Goal: Participate in discussion: Engage in conversation with other users on a specific topic

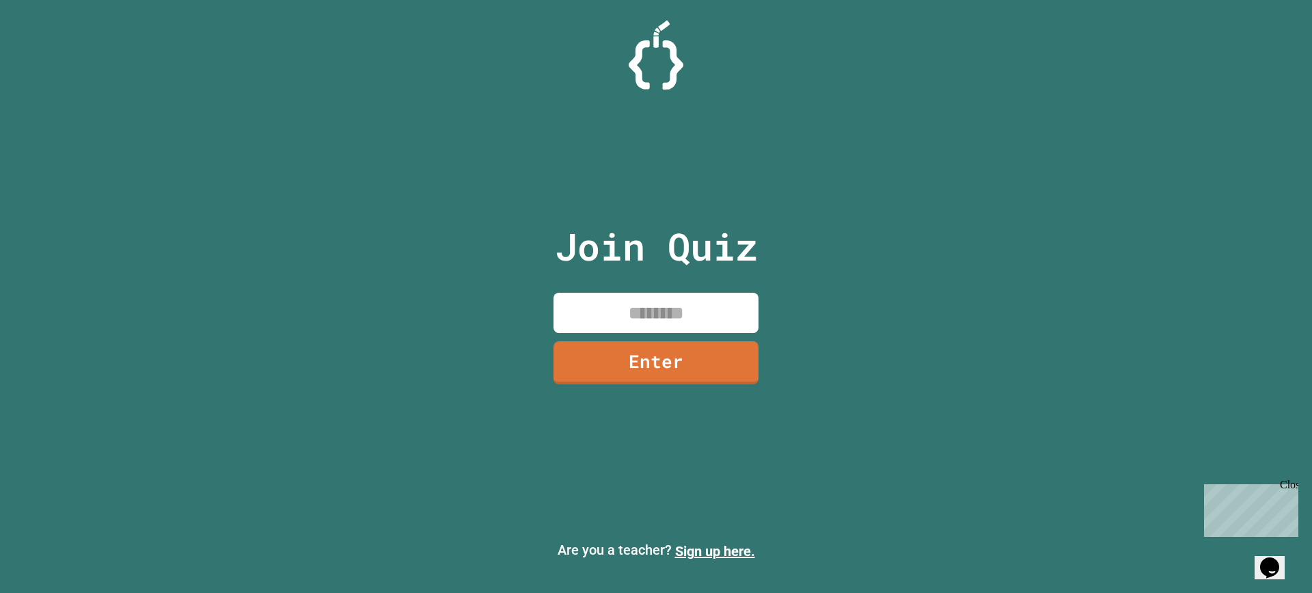
click at [699, 310] on input at bounding box center [656, 313] width 205 height 40
type input "********"
click at [647, 373] on link "Enter" at bounding box center [656, 360] width 205 height 45
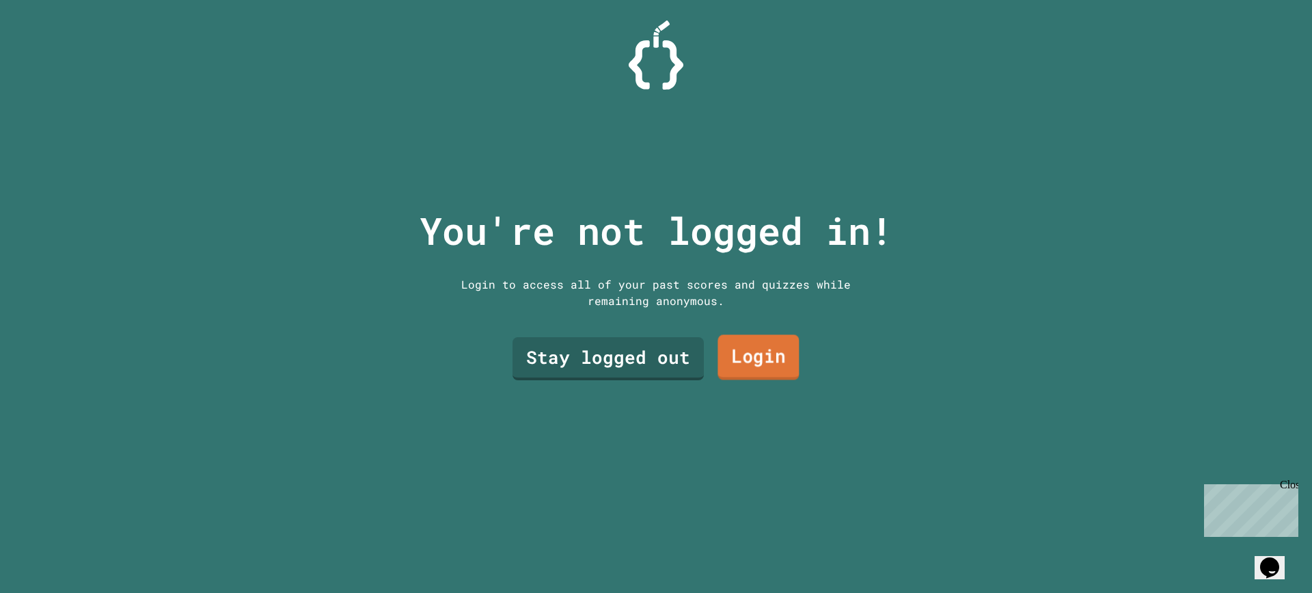
click at [755, 345] on link "Login" at bounding box center [758, 357] width 81 height 45
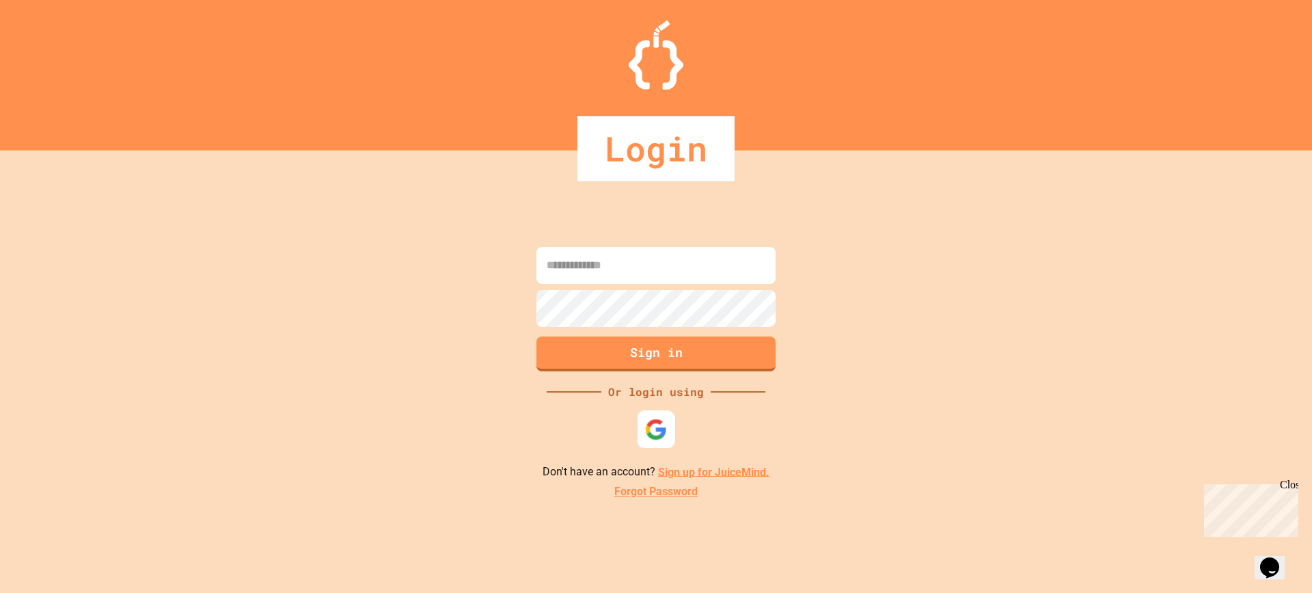
click at [645, 429] on img at bounding box center [656, 429] width 23 height 23
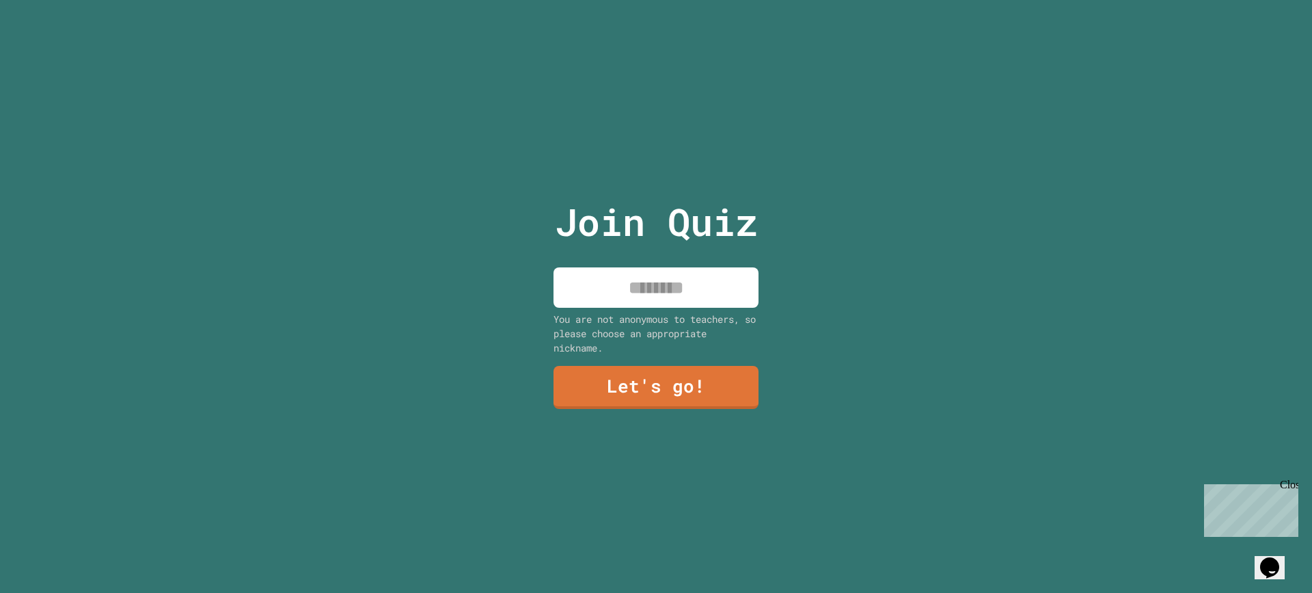
click at [603, 289] on input at bounding box center [656, 287] width 205 height 40
type input "*******"
click at [686, 366] on link "Let's go!" at bounding box center [656, 385] width 199 height 45
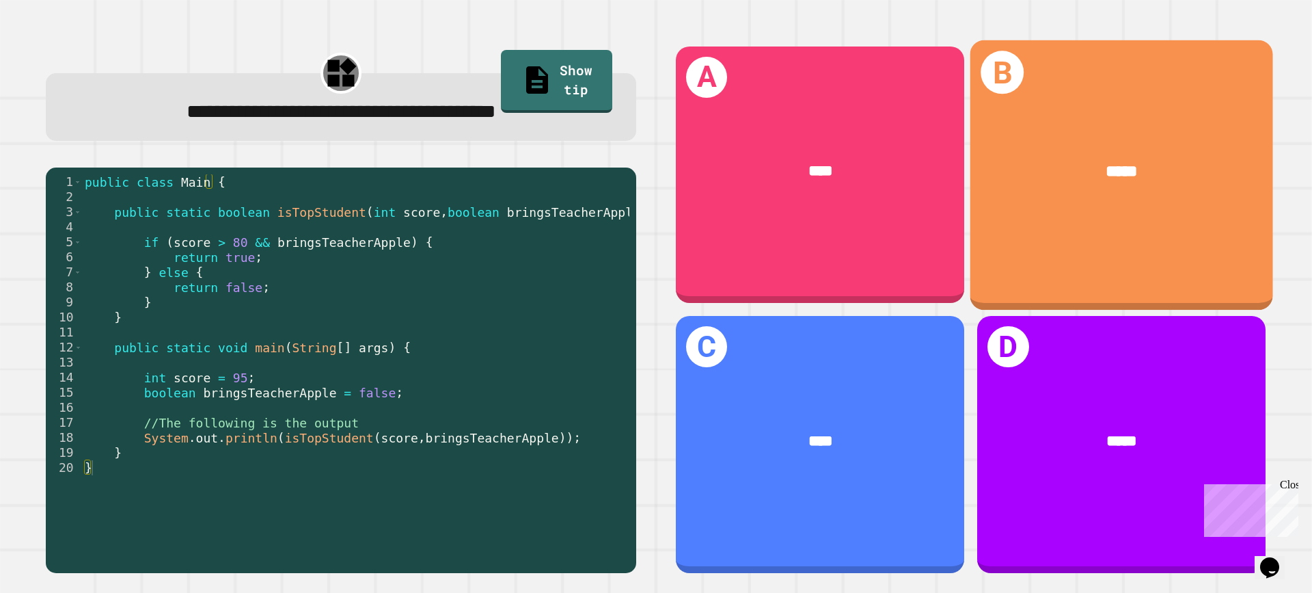
click at [1039, 234] on div "B *****" at bounding box center [1122, 174] width 303 height 269
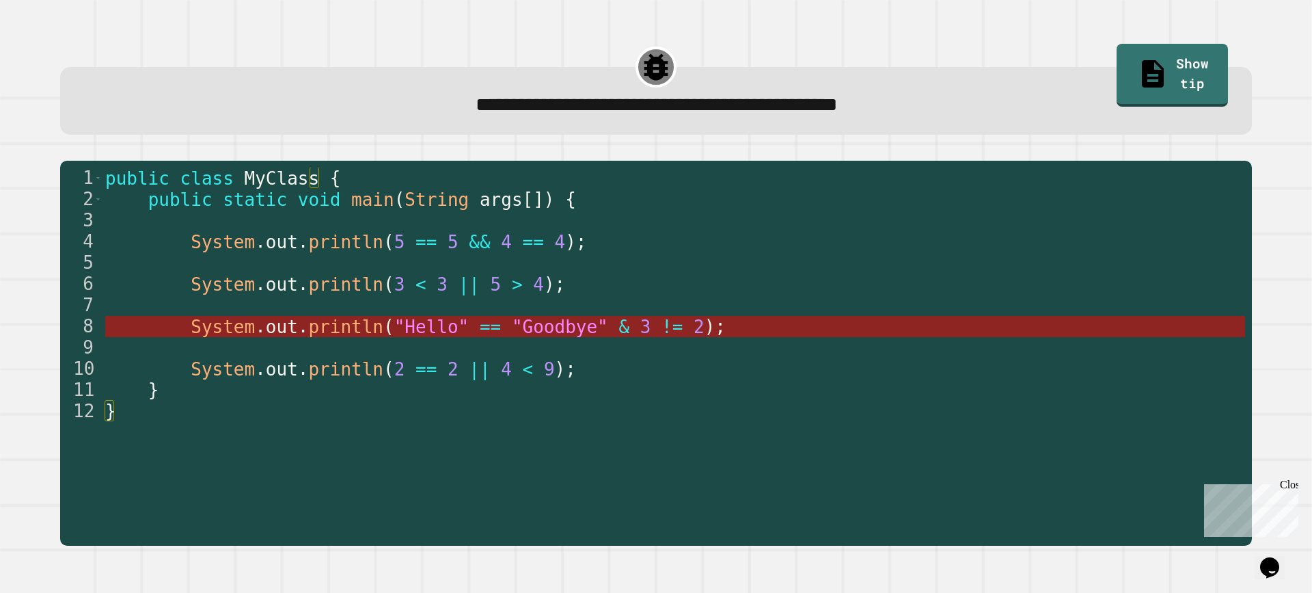
click at [511, 329] on span ""Goodbye"" at bounding box center [559, 326] width 96 height 21
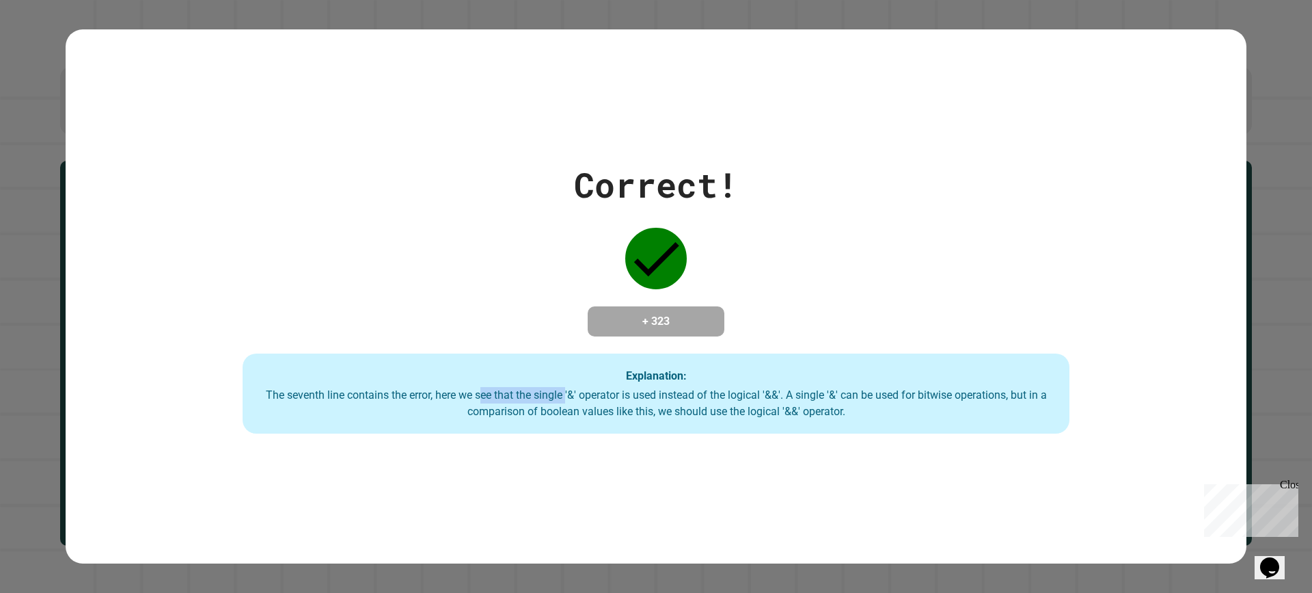
drag, startPoint x: 472, startPoint y: 388, endPoint x: 589, endPoint y: 394, distance: 117.1
click at [571, 392] on div "Explanation: The seventh line contains the error, here we see that the single '…" at bounding box center [656, 393] width 827 height 81
click at [605, 397] on div "The seventh line contains the error, here we see that the single '&' operator i…" at bounding box center [656, 403] width 800 height 33
drag, startPoint x: 607, startPoint y: 397, endPoint x: 798, endPoint y: 386, distance: 191.1
click at [798, 386] on div "Explanation: The seventh line contains the error, here we see that the single '…" at bounding box center [656, 393] width 827 height 81
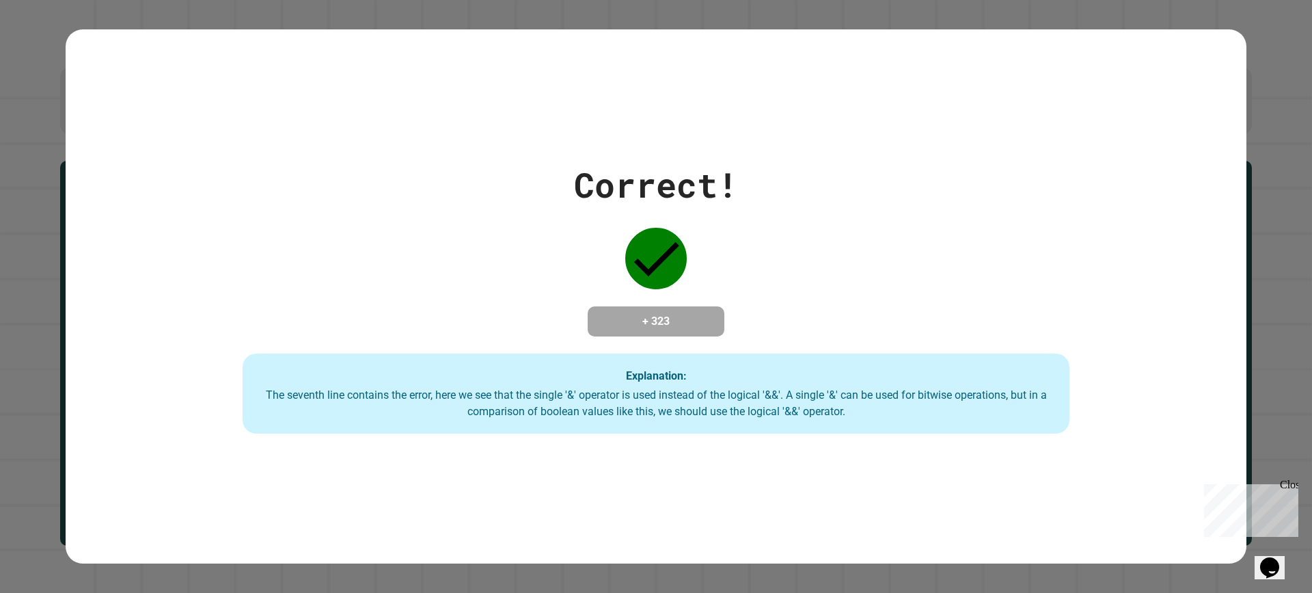
click at [798, 386] on div "Explanation: The seventh line contains the error, here we see that the single '…" at bounding box center [656, 393] width 827 height 81
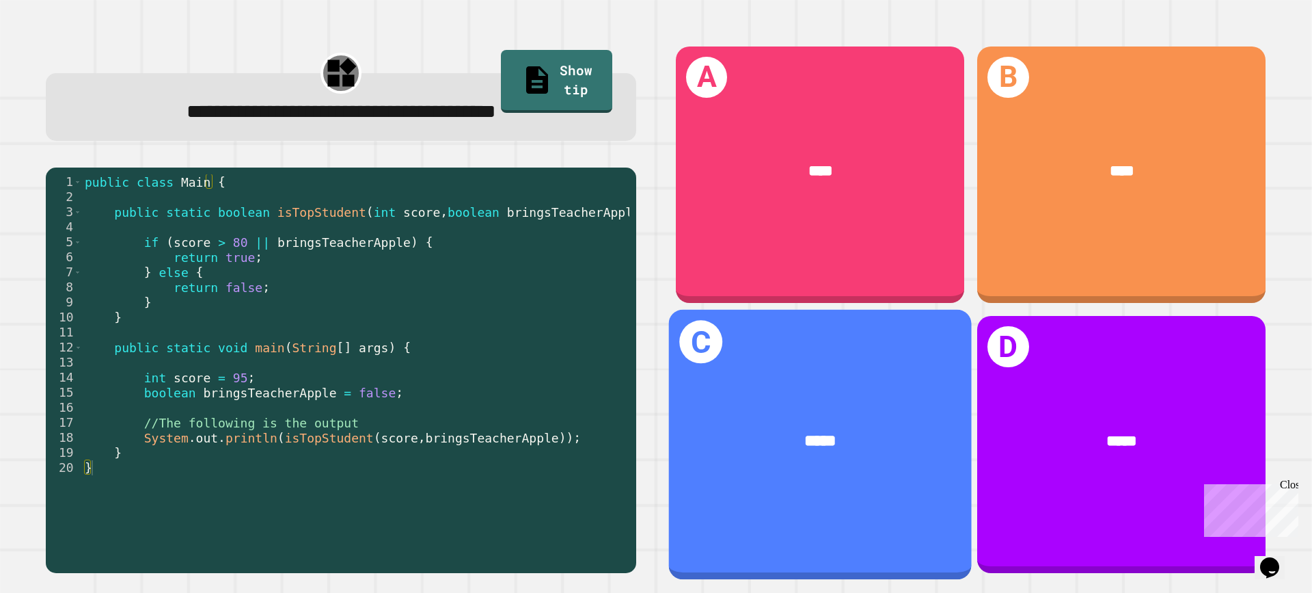
click at [782, 448] on div "*****" at bounding box center [820, 441] width 303 height 90
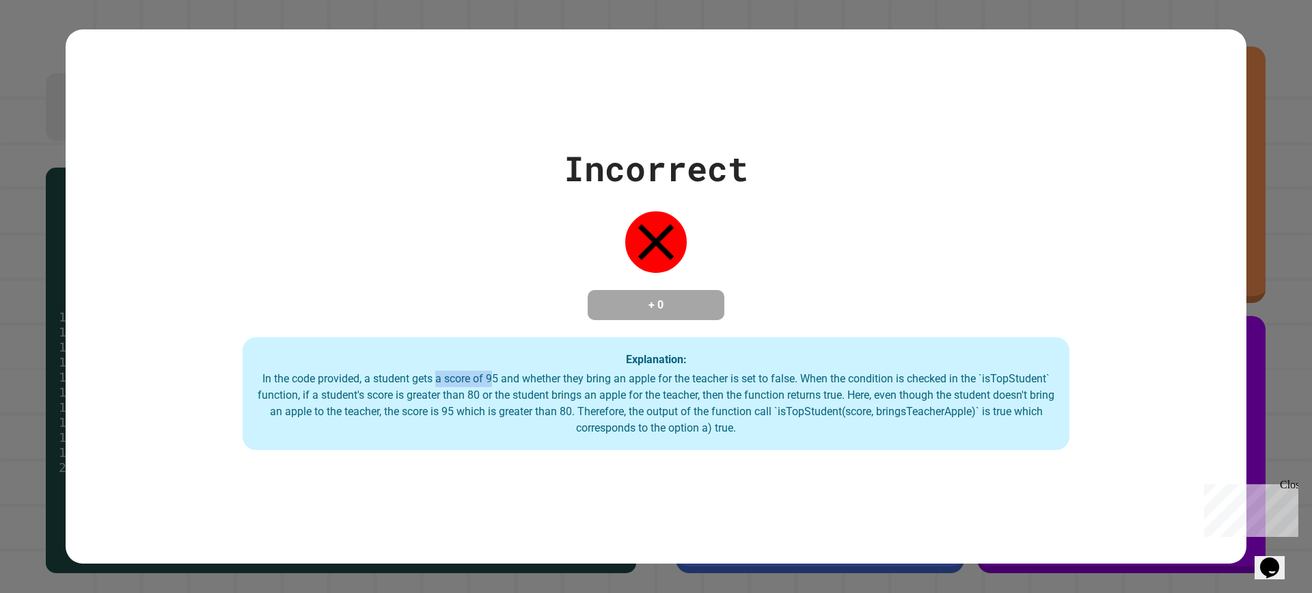
drag, startPoint x: 467, startPoint y: 375, endPoint x: 558, endPoint y: 388, distance: 92.6
click at [534, 385] on div "In the code provided, a student gets a score of 95 and whether they bring an ap…" at bounding box center [656, 404] width 800 height 66
drag, startPoint x: 615, startPoint y: 393, endPoint x: 679, endPoint y: 396, distance: 63.7
click at [652, 396] on div "In the code provided, a student gets a score of 95 and whether they bring an ap…" at bounding box center [656, 404] width 800 height 66
click at [711, 396] on div "In the code provided, a student gets a score of 95 and whether they bring an ap…" at bounding box center [656, 404] width 800 height 66
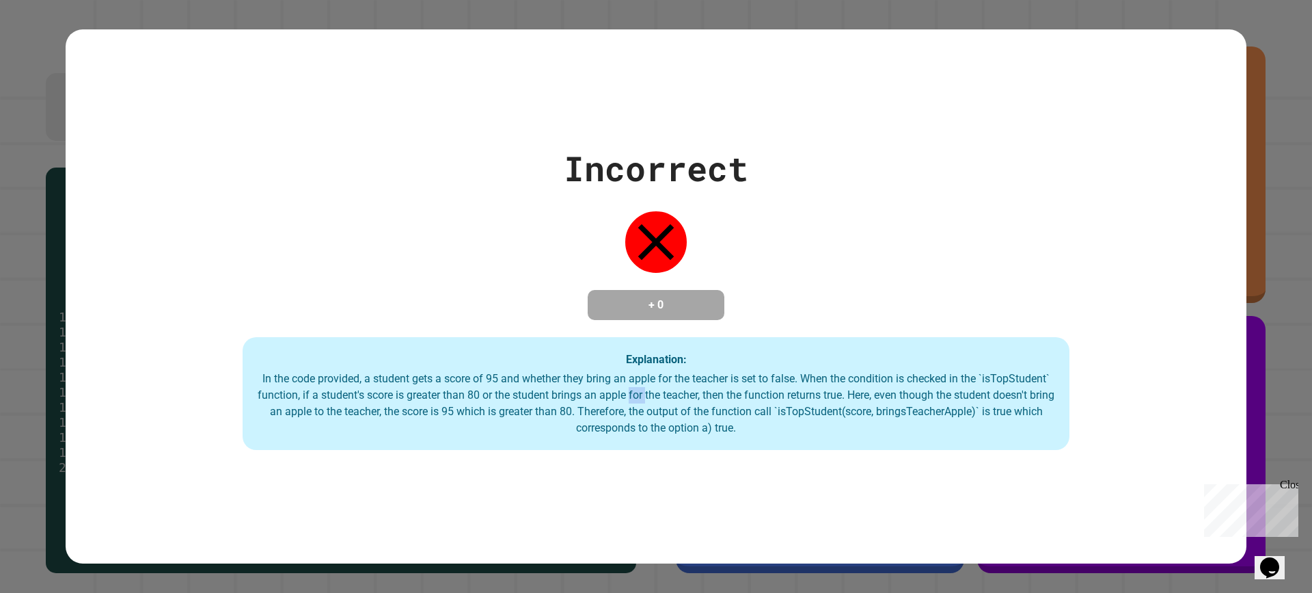
click at [711, 396] on div "In the code provided, a student gets a score of 95 and whether they bring an ap…" at bounding box center [656, 404] width 800 height 66
click at [498, 394] on div "In the code provided, a student gets a score of 95 and whether they bring an ap…" at bounding box center [656, 404] width 800 height 66
click at [552, 386] on div "In the code provided, a student gets a score of 95 and whether they bring an ap…" at bounding box center [656, 404] width 800 height 66
drag, startPoint x: 747, startPoint y: 383, endPoint x: 991, endPoint y: 383, distance: 243.4
click at [991, 383] on div "In the code provided, a student gets a score of 95 and whether they bring an ap…" at bounding box center [656, 404] width 800 height 66
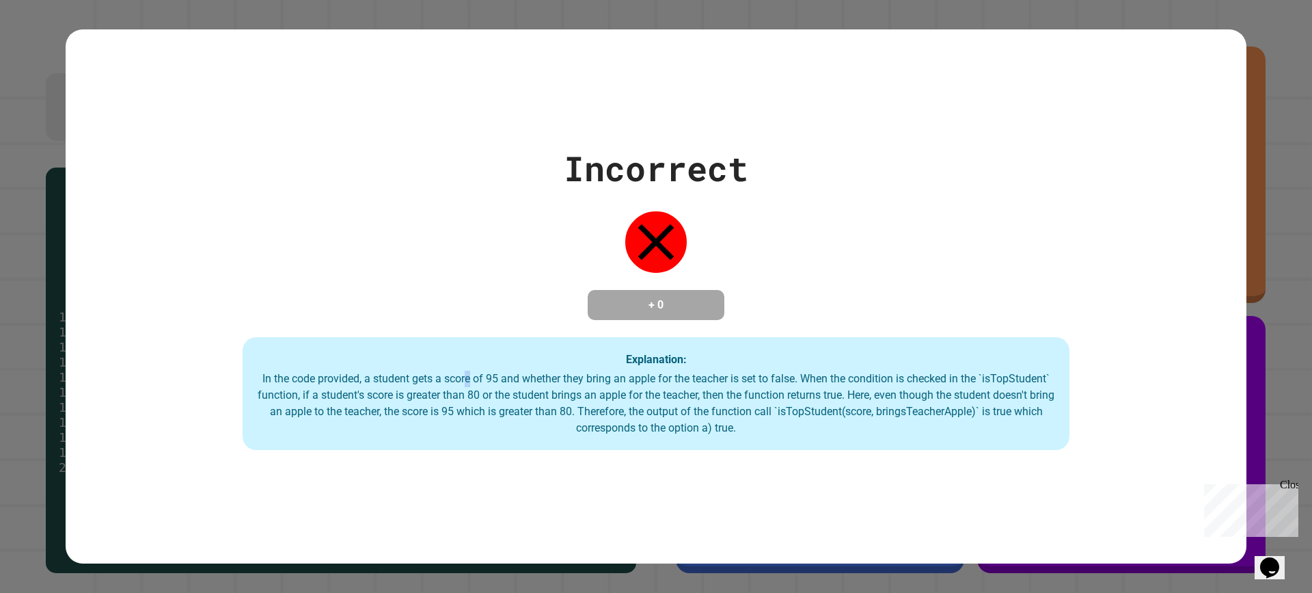
click at [477, 393] on div "In the code provided, a student gets a score of 95 and whether they bring an ap…" at bounding box center [656, 404] width 800 height 66
click at [436, 413] on div "In the code provided, a student gets a score of 95 and whether they bring an ap…" at bounding box center [656, 404] width 800 height 66
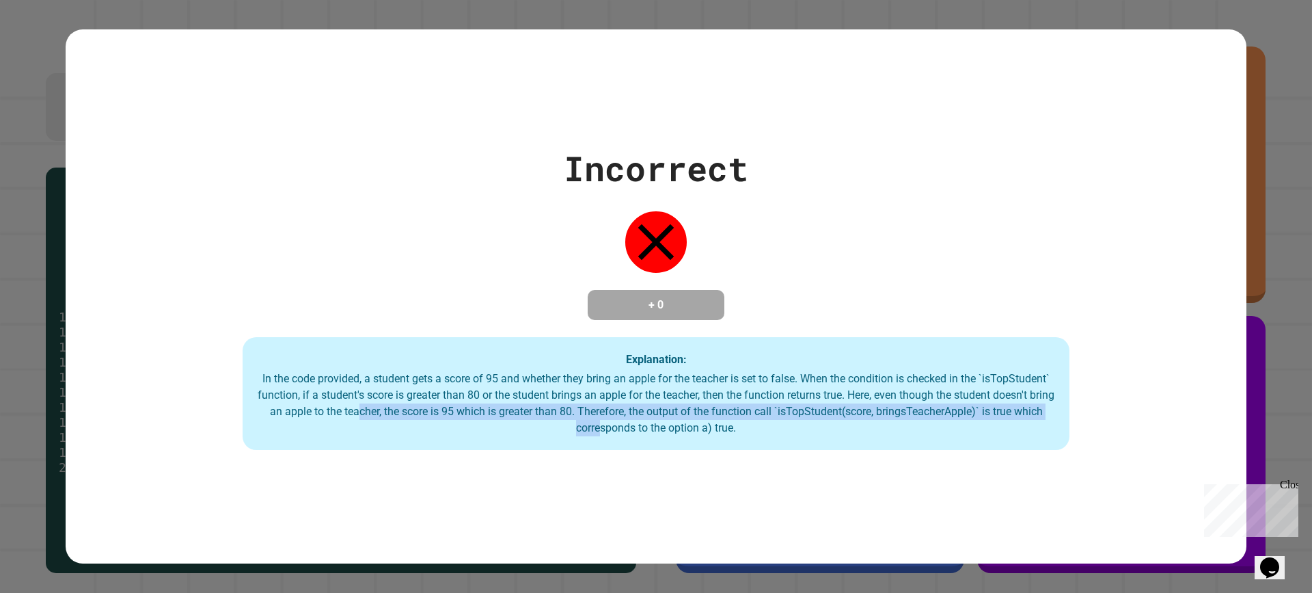
drag, startPoint x: 544, startPoint y: 426, endPoint x: 686, endPoint y: 425, distance: 141.5
click at [686, 425] on div "In the code provided, a student gets a score of 95 and whether they bring an ap…" at bounding box center [656, 404] width 800 height 66
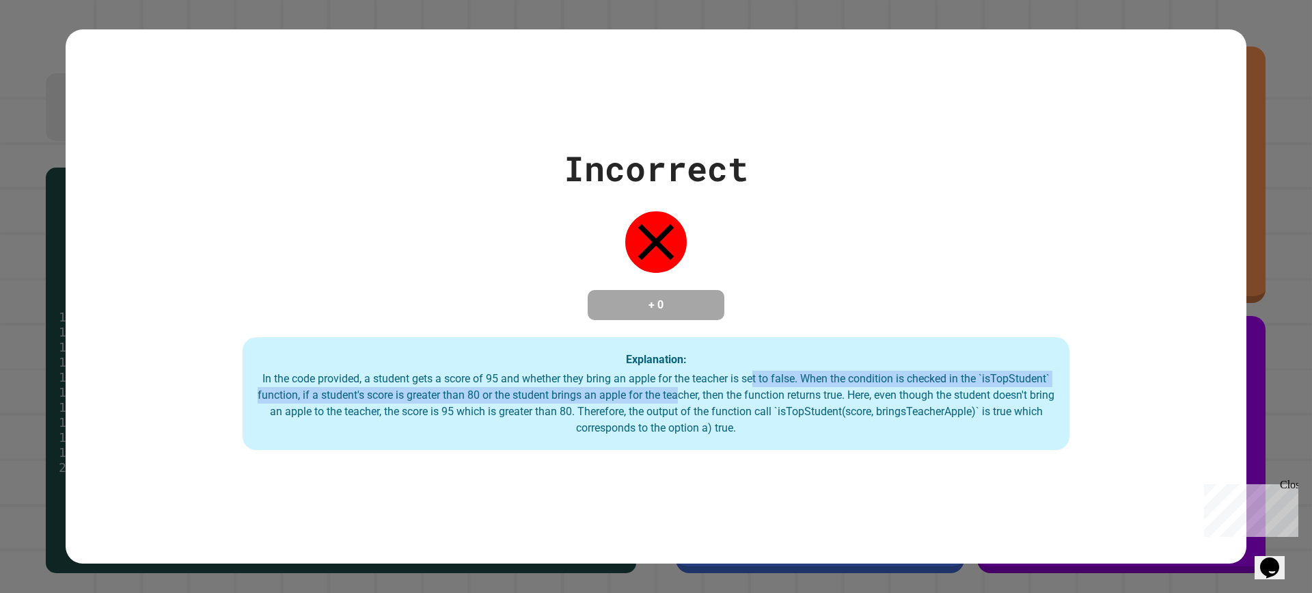
drag, startPoint x: 759, startPoint y: 389, endPoint x: 788, endPoint y: 386, distance: 28.8
click at [788, 386] on div "In the code provided, a student gets a score of 95 and whether they bring an ap…" at bounding box center [656, 404] width 800 height 66
click at [561, 401] on div "In the code provided, a student gets a score of 95 and whether they bring an ap…" at bounding box center [656, 404] width 800 height 66
click at [586, 399] on div "In the code provided, a student gets a score of 95 and whether they bring an ap…" at bounding box center [656, 404] width 800 height 66
click at [602, 397] on div "In the code provided, a student gets a score of 95 and whether they bring an ap…" at bounding box center [656, 404] width 800 height 66
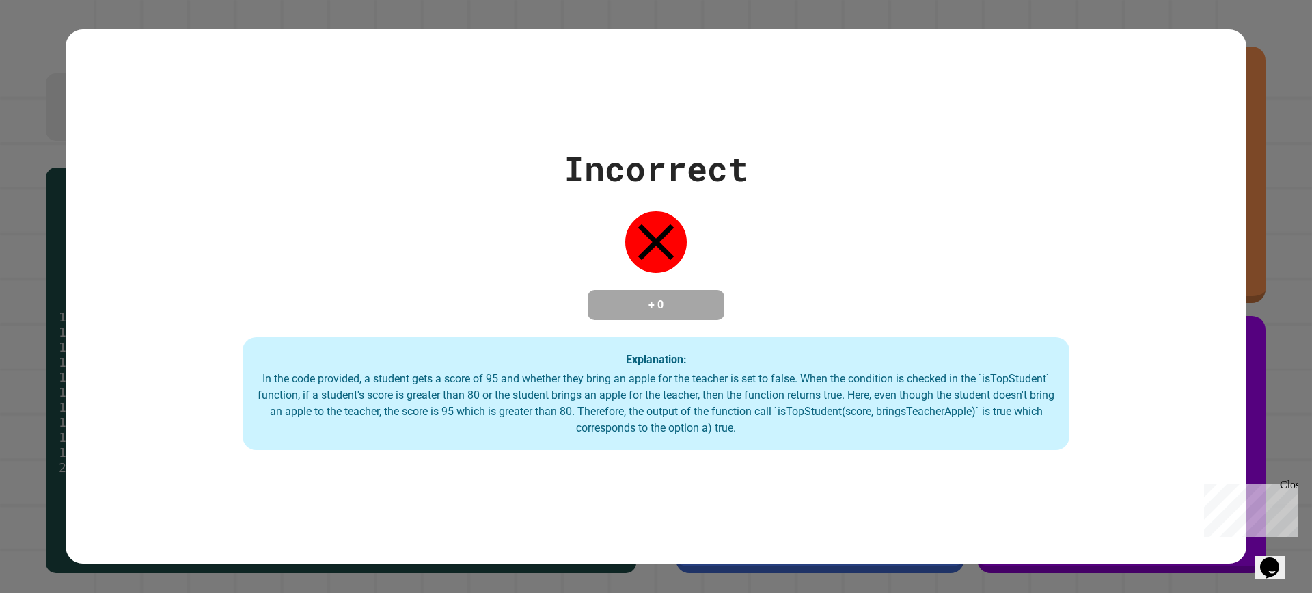
click at [607, 391] on div "In the code provided, a student gets a score of 95 and whether they bring an ap…" at bounding box center [656, 404] width 800 height 66
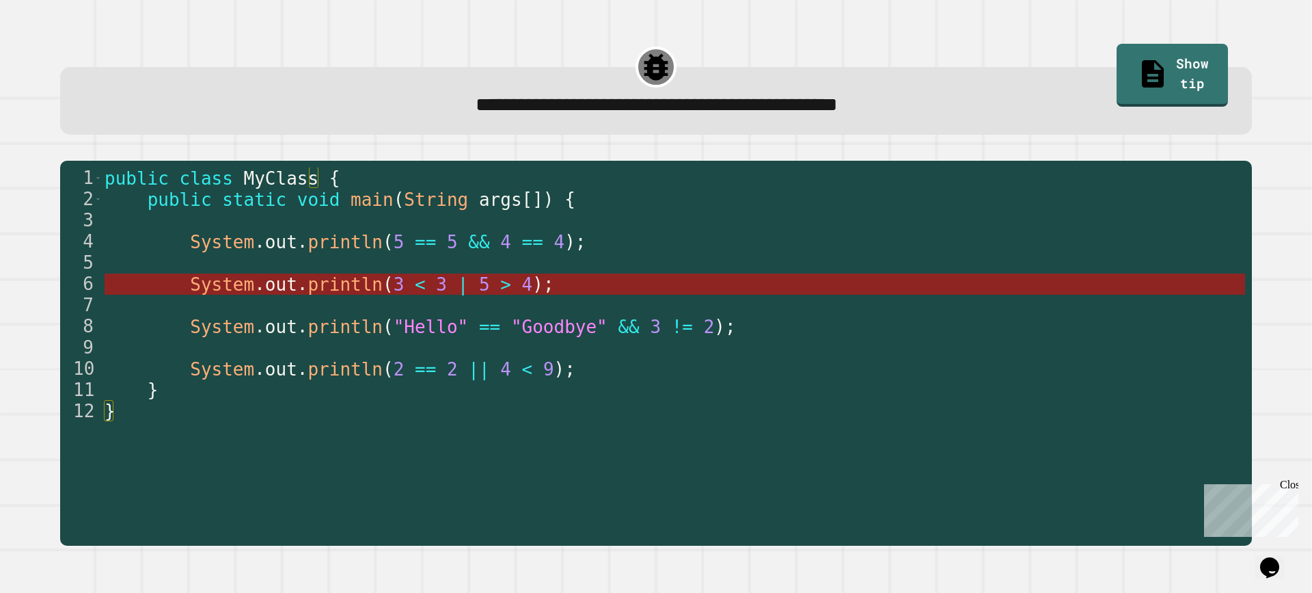
click at [340, 277] on span "println" at bounding box center [345, 284] width 75 height 21
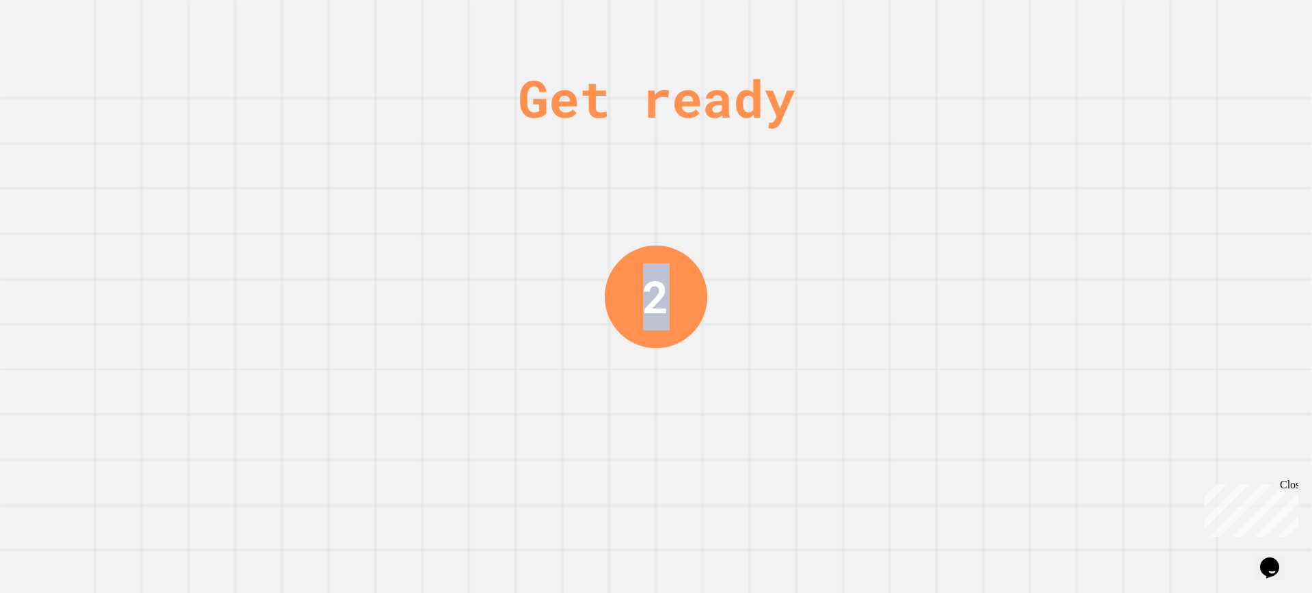
drag, startPoint x: 645, startPoint y: 281, endPoint x: 656, endPoint y: 303, distance: 24.5
click at [660, 306] on div "2" at bounding box center [656, 296] width 27 height 67
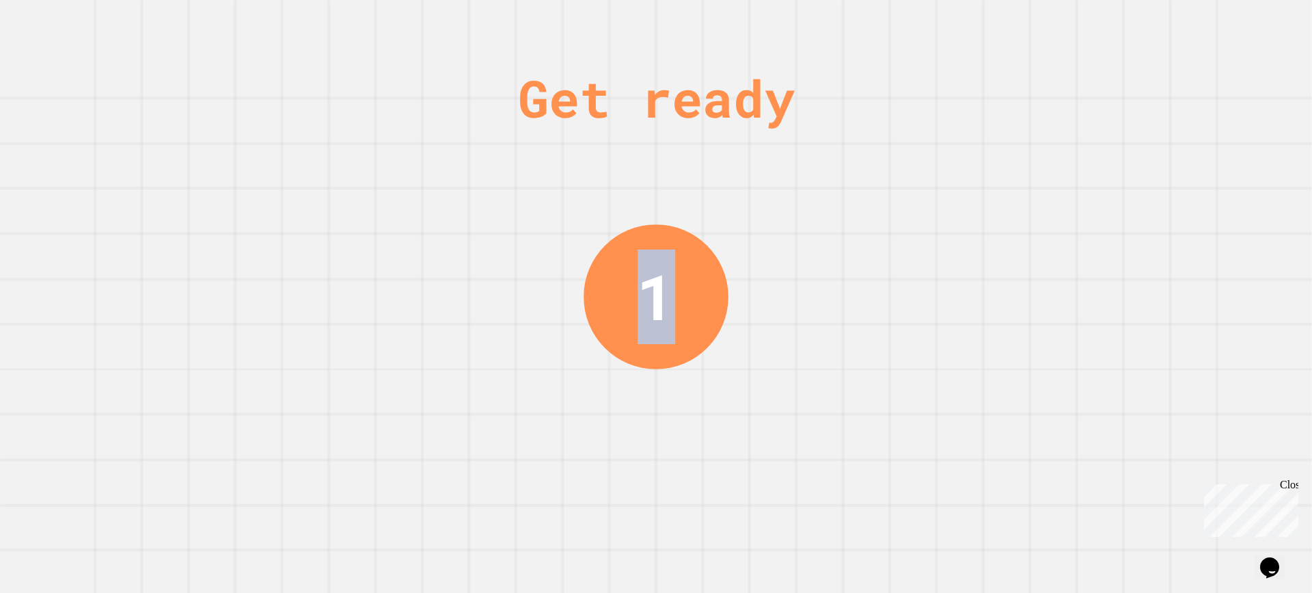
drag, startPoint x: 650, startPoint y: 294, endPoint x: 665, endPoint y: 294, distance: 15.0
click at [665, 294] on div "1" at bounding box center [656, 297] width 38 height 94
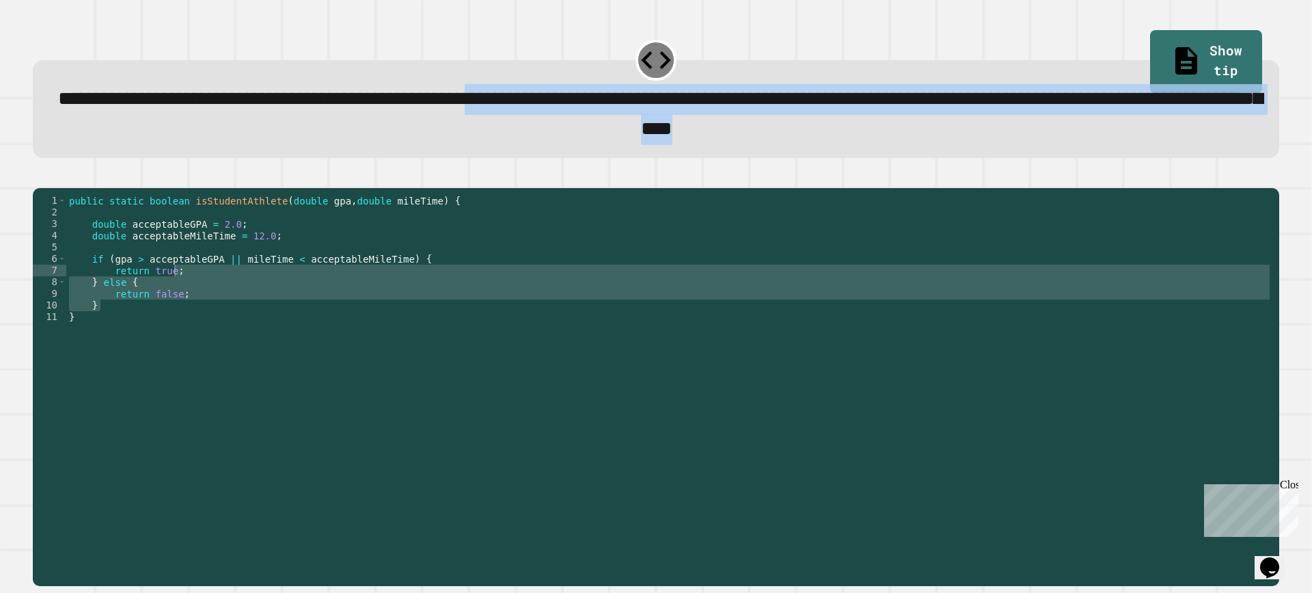
drag, startPoint x: 719, startPoint y: 108, endPoint x: 1049, endPoint y: 138, distance: 331.5
click at [1049, 138] on div "**********" at bounding box center [656, 114] width 1198 height 60
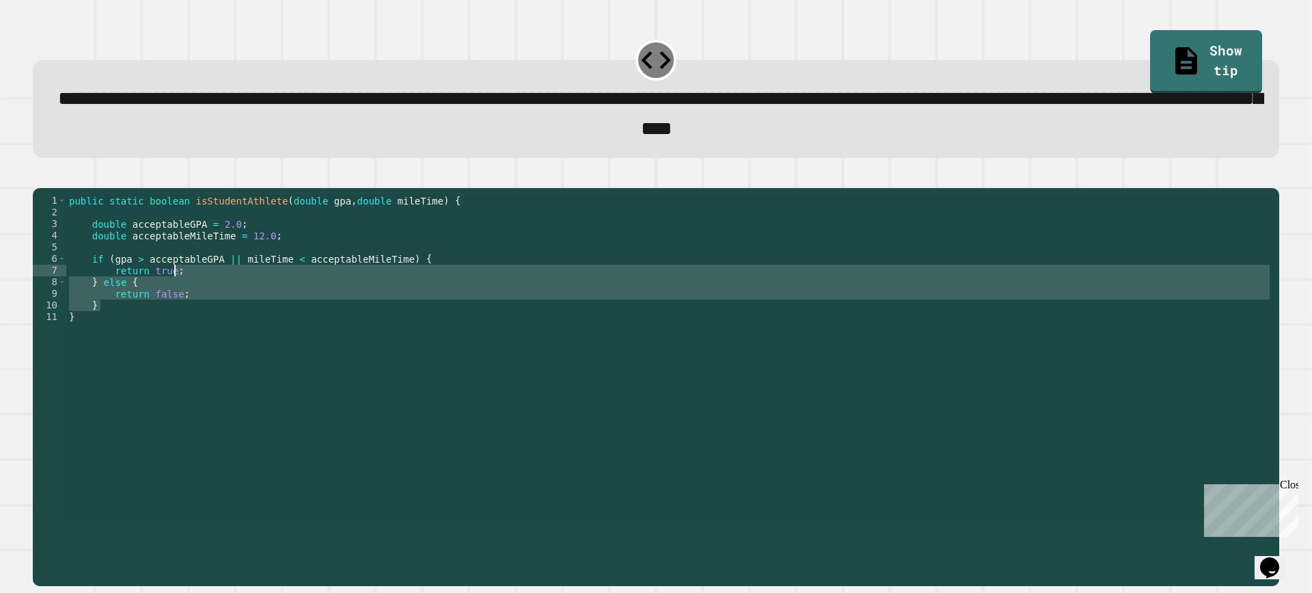
click at [278, 306] on div "public static boolean isStudentAthlete ( double gpa , double mileTime ) { doubl…" at bounding box center [669, 357] width 1207 height 325
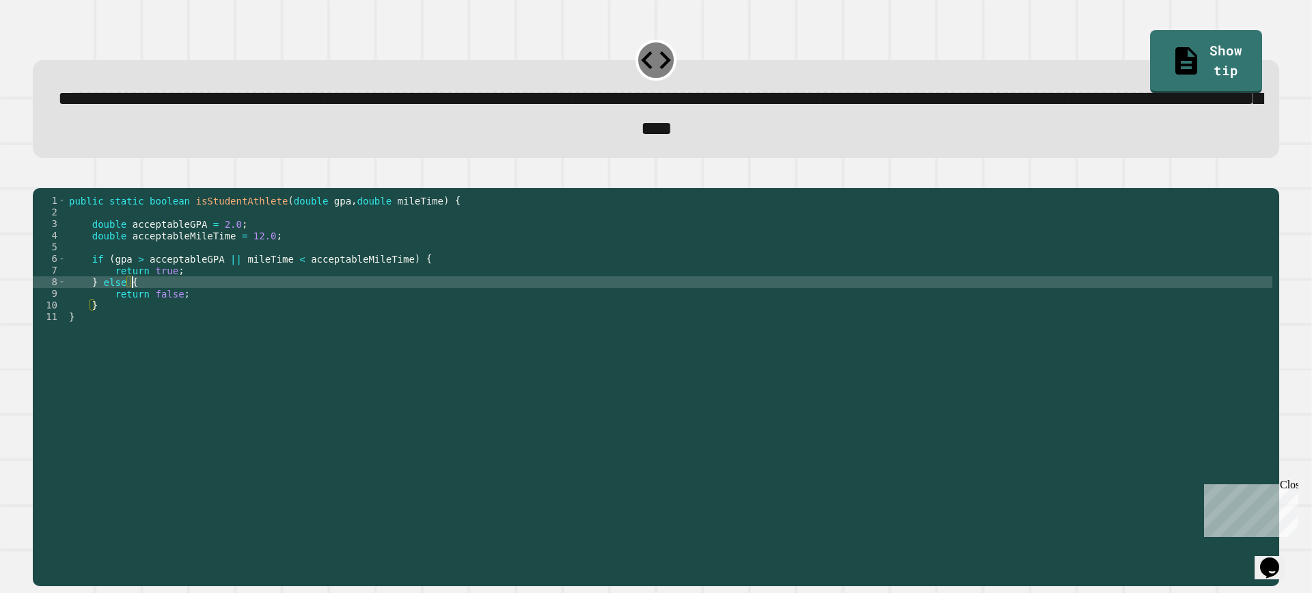
click at [230, 283] on div "public static boolean isStudentAthlete ( double gpa , double mileTime ) { doubl…" at bounding box center [669, 369] width 1207 height 349
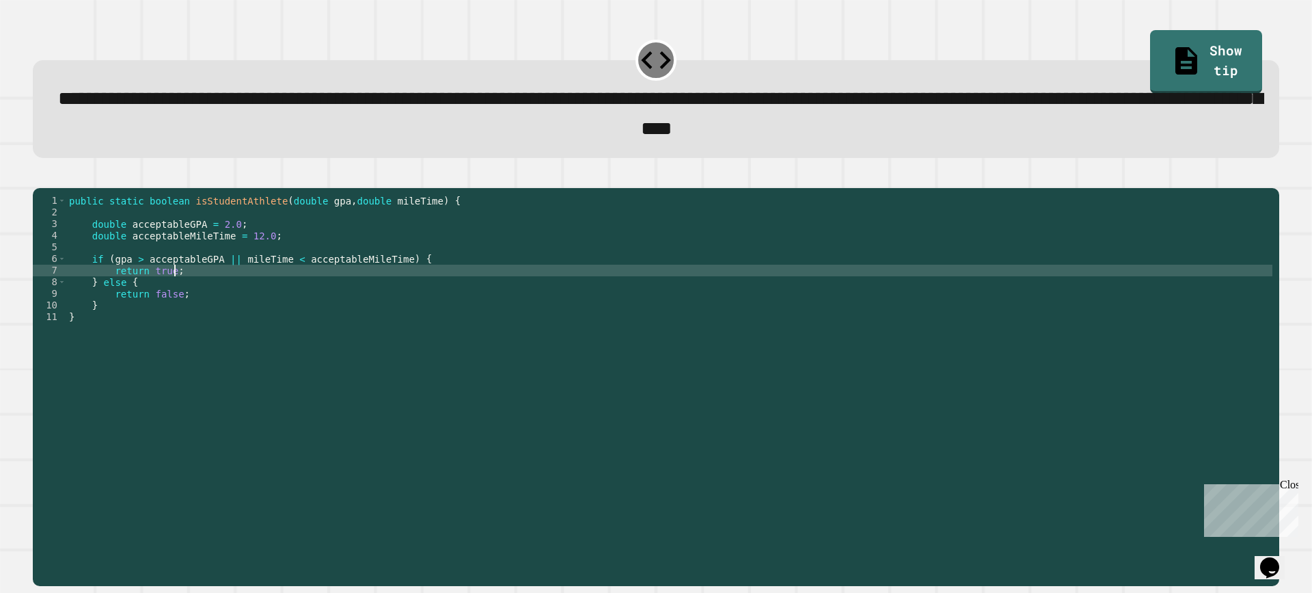
click at [216, 286] on div "public static boolean isStudentAthlete ( double gpa , double mileTime ) { doubl…" at bounding box center [669, 369] width 1207 height 349
click at [194, 299] on div "public static boolean isStudentAthlete ( double gpa , double mileTime ) { doubl…" at bounding box center [669, 369] width 1207 height 349
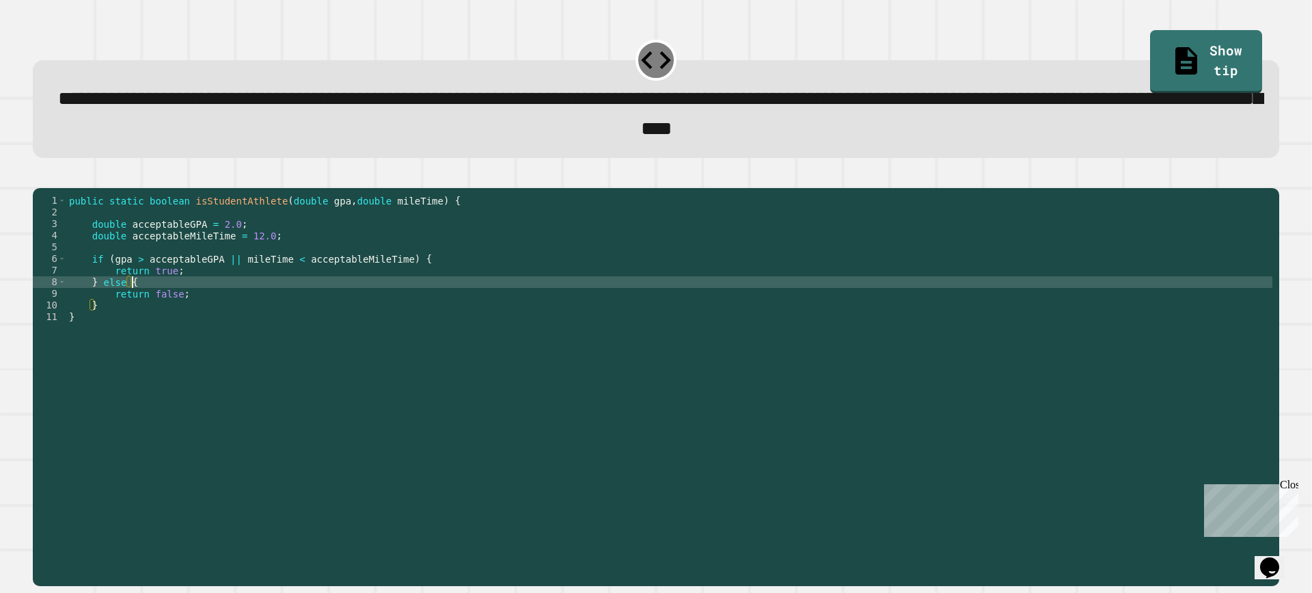
click at [179, 304] on div "public static boolean isStudentAthlete ( double gpa , double mileTime ) { doubl…" at bounding box center [669, 369] width 1207 height 349
click at [180, 297] on div "public static boolean isStudentAthlete ( double gpa , double mileTime ) { doubl…" at bounding box center [669, 369] width 1207 height 349
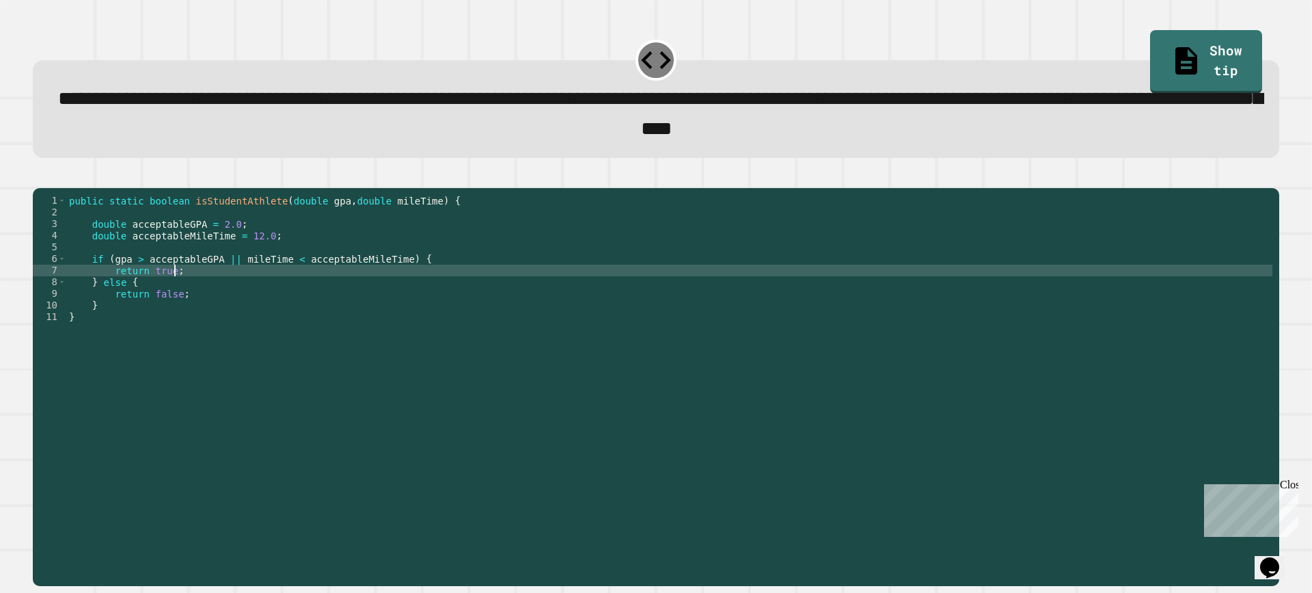
drag, startPoint x: 344, startPoint y: 288, endPoint x: 420, endPoint y: 278, distance: 77.2
click at [345, 288] on div "public static boolean isStudentAthlete ( double gpa , double mileTime ) { doubl…" at bounding box center [669, 369] width 1207 height 349
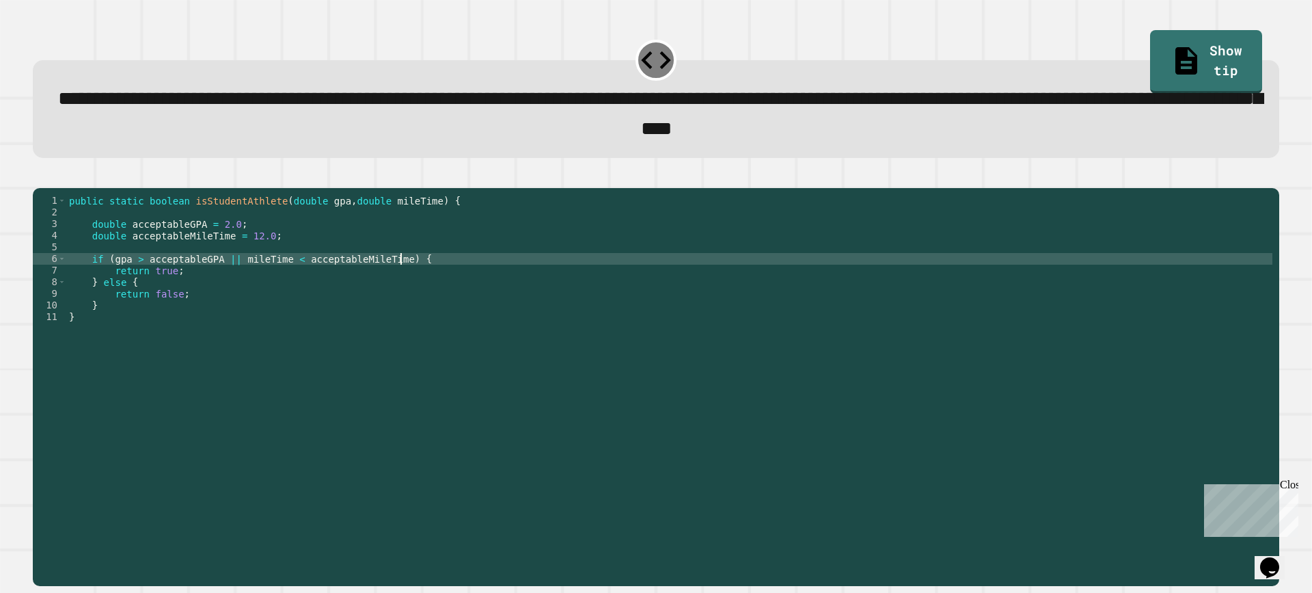
click at [421, 278] on div "public static boolean isStudentAthlete ( double gpa , double mileTime ) { doubl…" at bounding box center [669, 369] width 1207 height 349
click at [445, 282] on div "public static boolean isStudentAthlete ( double gpa , double mileTime ) { doubl…" at bounding box center [669, 369] width 1207 height 349
click at [443, 299] on div "public static boolean isStudentAthlete ( double gpa , double mileTime ) { doubl…" at bounding box center [669, 369] width 1207 height 349
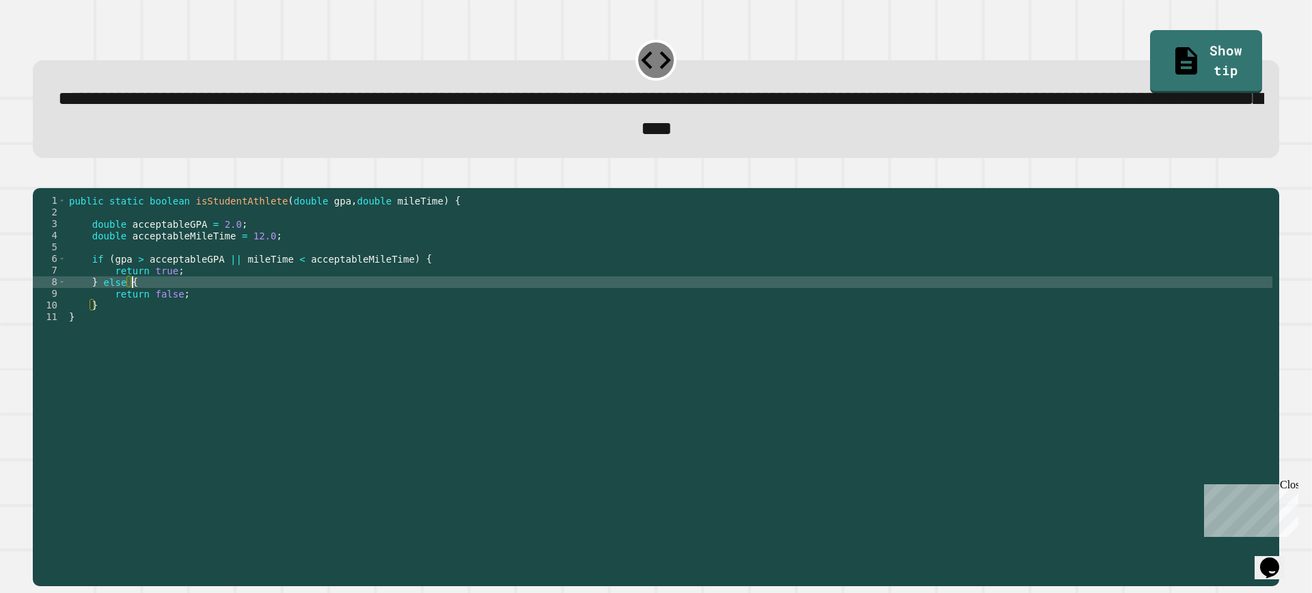
click at [196, 284] on div "public static boolean isStudentAthlete ( double gpa , double mileTime ) { doubl…" at bounding box center [669, 369] width 1207 height 349
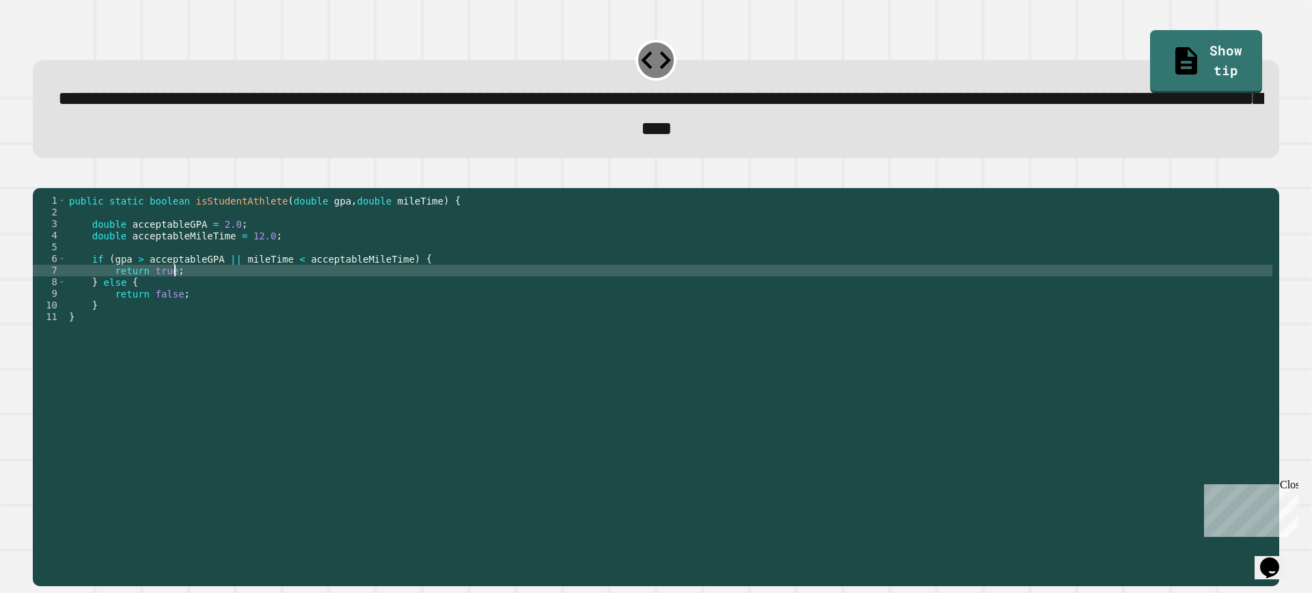
click at [262, 287] on div "public static boolean isStudentAthlete ( double gpa , double mileTime ) { doubl…" at bounding box center [669, 369] width 1207 height 349
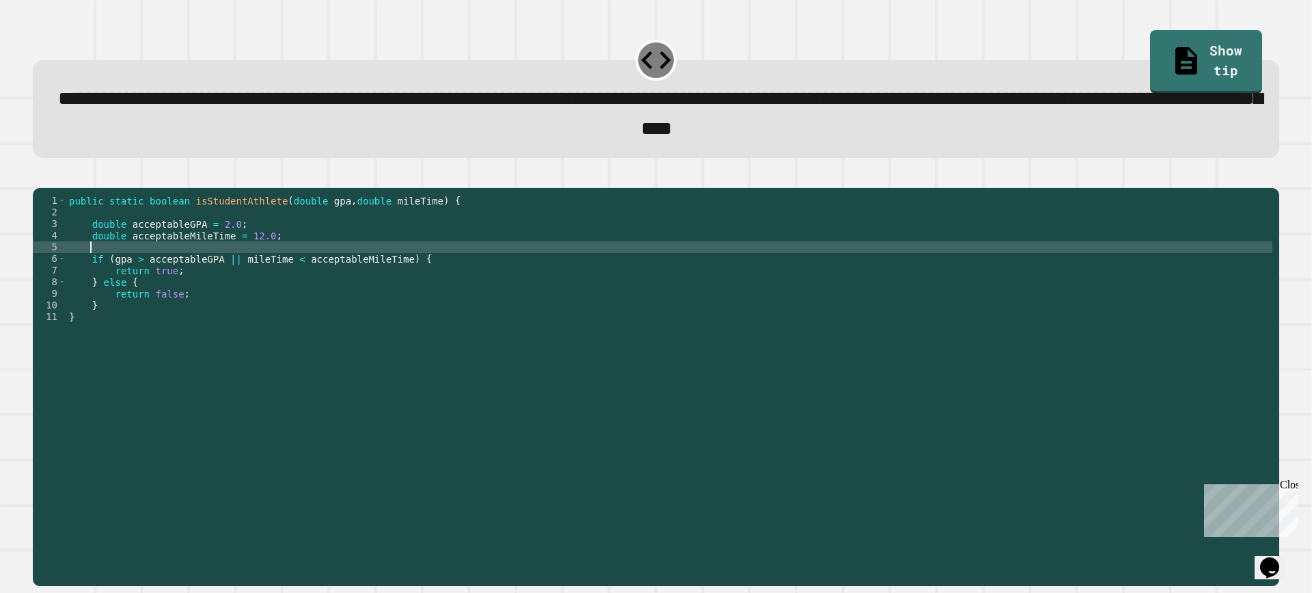
click at [276, 273] on div "public static boolean isStudentAthlete ( double gpa , double mileTime ) { doubl…" at bounding box center [669, 369] width 1207 height 349
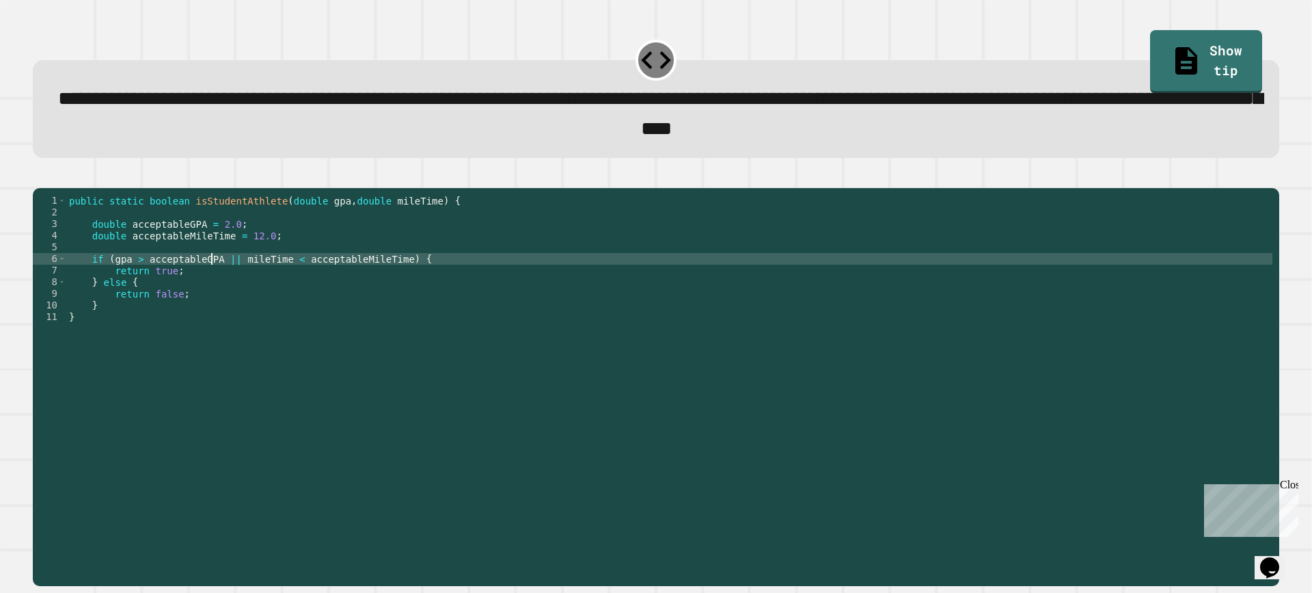
click at [211, 282] on div "public static boolean isStudentAthlete ( double gpa , double mileTime ) { doubl…" at bounding box center [669, 369] width 1207 height 349
click at [245, 271] on div "public static boolean isStudentAthlete ( double gpa , double mileTime ) { doubl…" at bounding box center [669, 369] width 1207 height 349
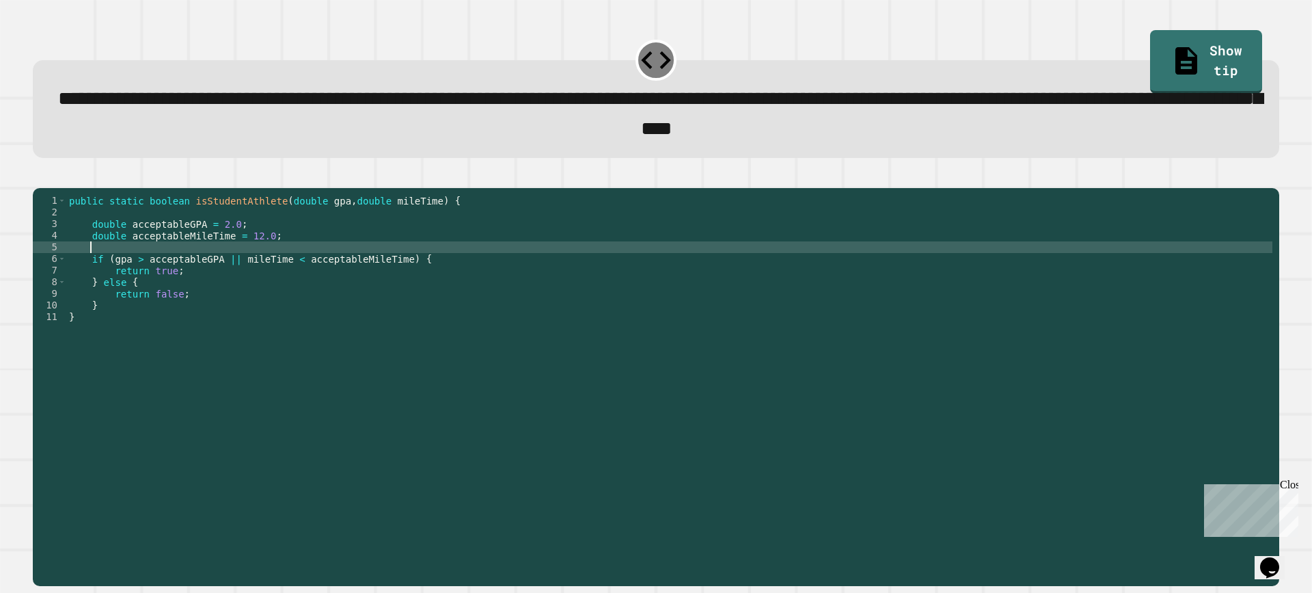
click at [256, 272] on div "public static boolean isStudentAthlete ( double gpa , double mileTime ) { doubl…" at bounding box center [669, 369] width 1207 height 349
click at [260, 288] on div "public static boolean isStudentAthlete ( double gpa , double mileTime ) { doubl…" at bounding box center [669, 369] width 1207 height 349
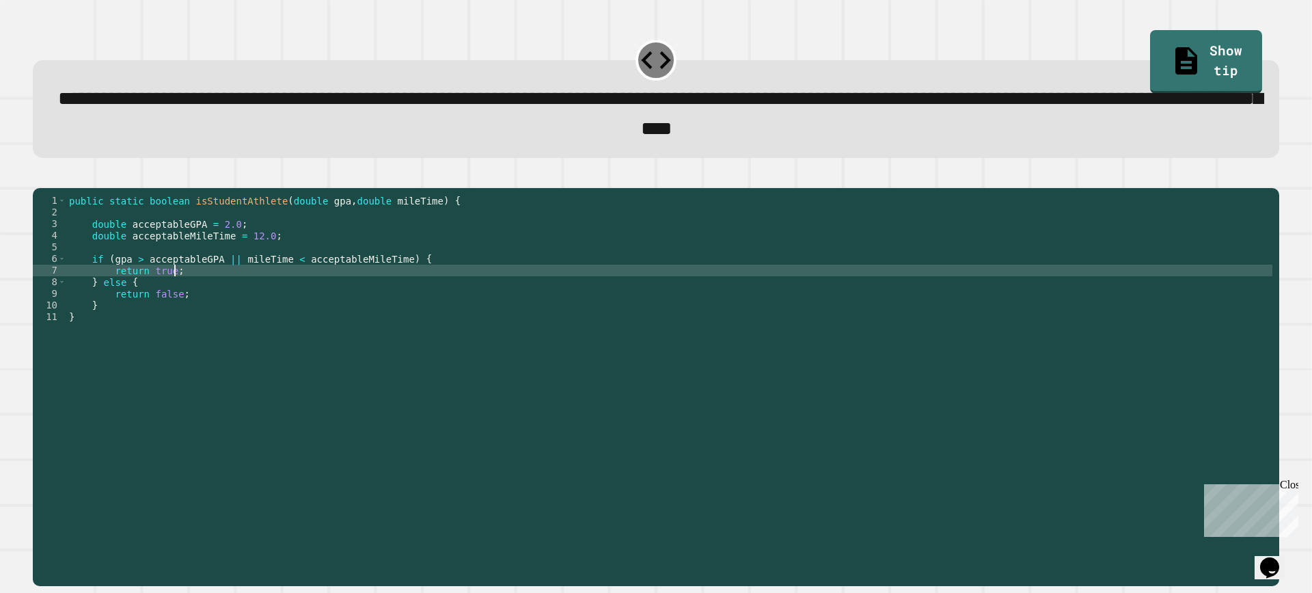
drag, startPoint x: 273, startPoint y: 291, endPoint x: 289, endPoint y: 288, distance: 15.9
click at [288, 288] on div "public static boolean isStudentAthlete ( double gpa , double mileTime ) { doubl…" at bounding box center [669, 369] width 1207 height 349
click at [295, 287] on div "public static boolean isStudentAthlete ( double gpa , double mileTime ) { doubl…" at bounding box center [669, 369] width 1207 height 349
click at [306, 283] on div "public static boolean isStudentAthlete ( double gpa , double mileTime ) { doubl…" at bounding box center [669, 369] width 1207 height 349
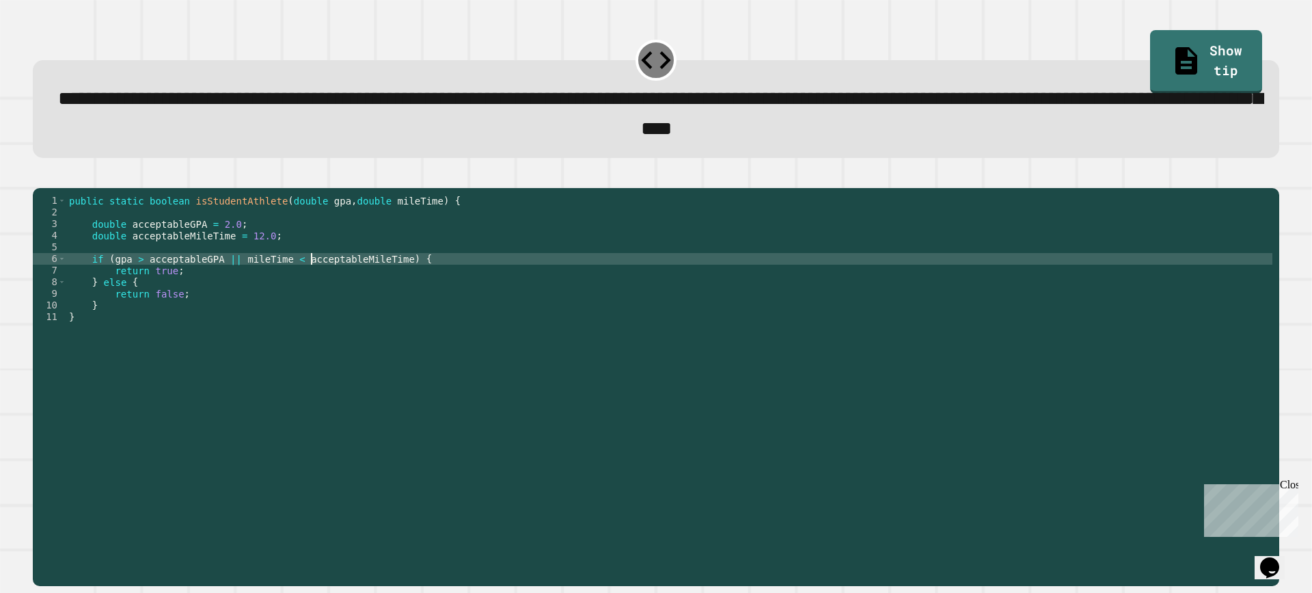
click at [312, 281] on div "public static boolean isStudentAthlete ( double gpa , double mileTime ) { doubl…" at bounding box center [669, 369] width 1207 height 349
click at [324, 281] on div "public static boolean isStudentAthlete ( double gpa , double mileTime ) { doubl…" at bounding box center [669, 369] width 1207 height 349
click at [377, 283] on div "public static boolean isStudentAthlete ( double gpa , double mileTime ) { doubl…" at bounding box center [669, 369] width 1207 height 349
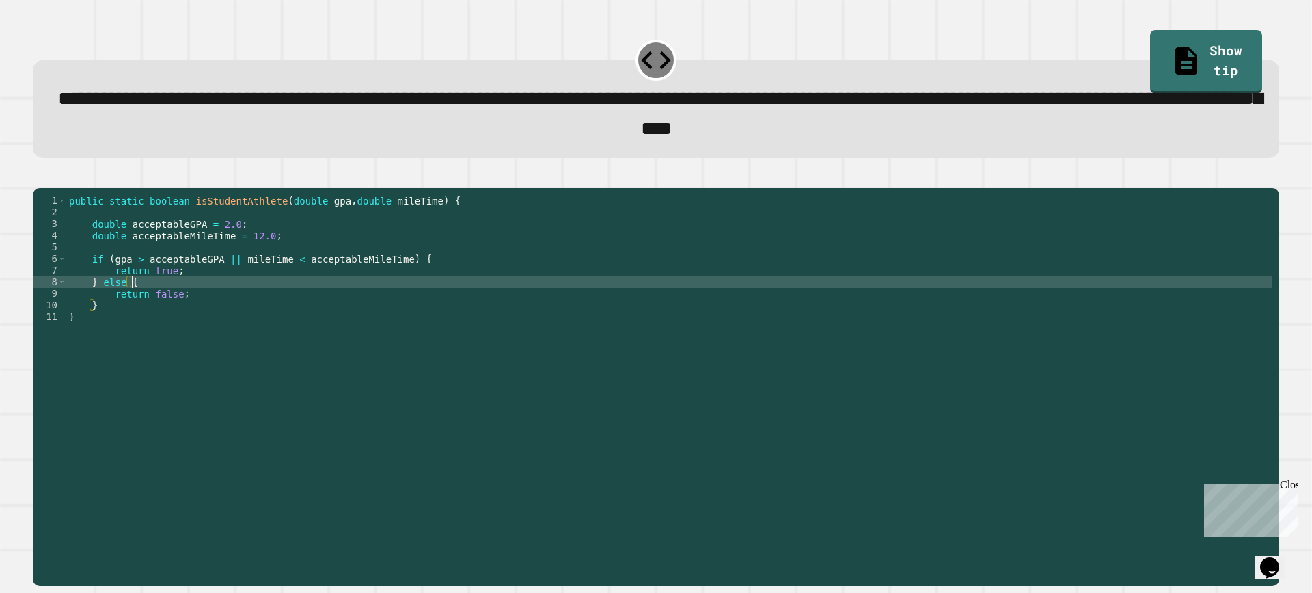
click at [378, 301] on div "public static boolean isStudentAthlete ( double gpa , double mileTime ) { doubl…" at bounding box center [669, 369] width 1207 height 349
click at [377, 282] on div "public static boolean isStudentAthlete ( double gpa , double mileTime ) { doubl…" at bounding box center [669, 369] width 1207 height 349
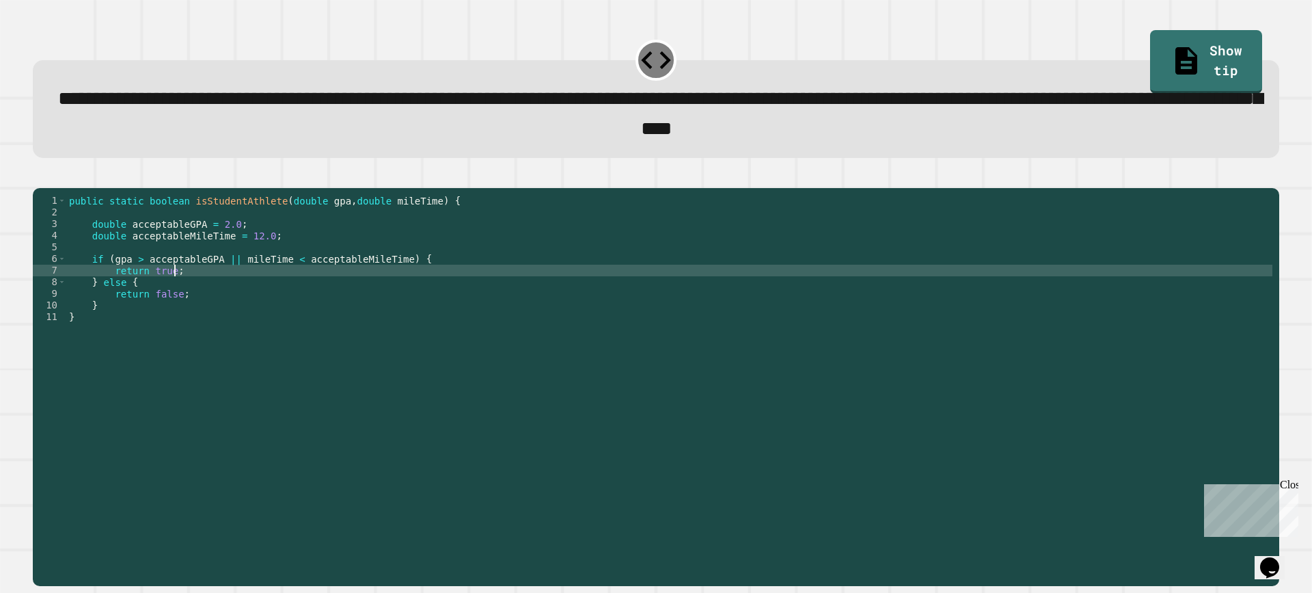
click at [368, 295] on div "public static boolean isStudentAthlete ( double gpa , double mileTime ) { doubl…" at bounding box center [669, 369] width 1207 height 349
click at [370, 291] on div "public static boolean isStudentAthlete ( double gpa , double mileTime ) { doubl…" at bounding box center [669, 369] width 1207 height 349
click at [347, 302] on div "public static boolean isStudentAthlete ( double gpa , double mileTime ) { doubl…" at bounding box center [669, 369] width 1207 height 349
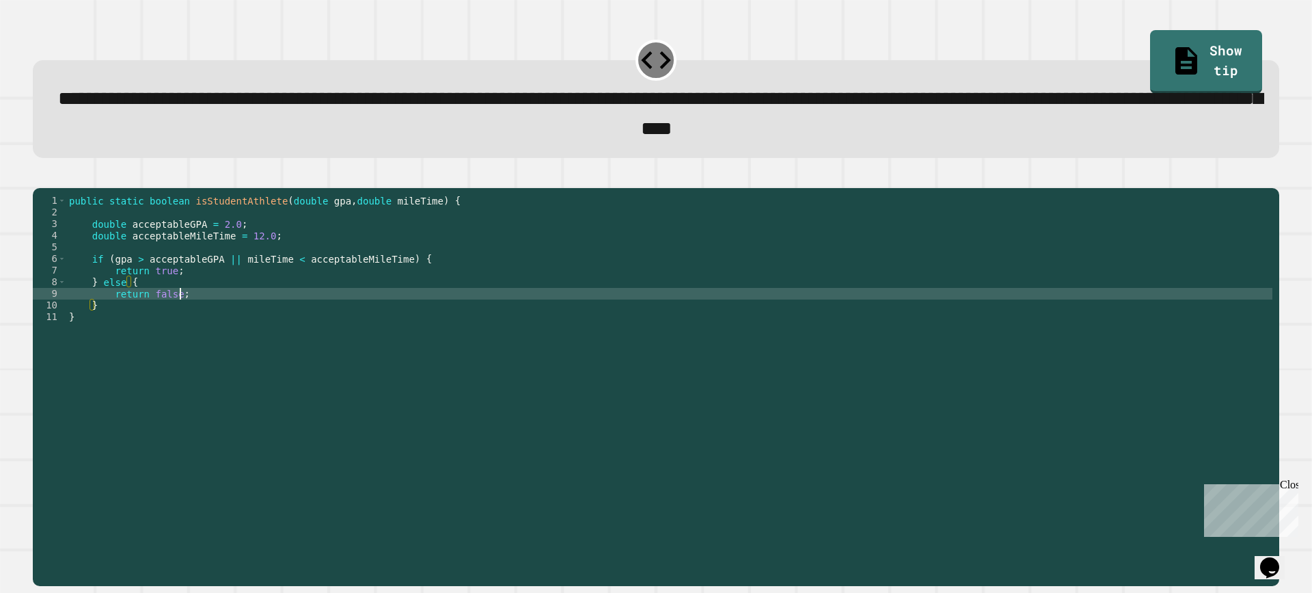
click at [332, 313] on div "public static boolean isStudentAthlete ( double gpa , double mileTime ) { doubl…" at bounding box center [669, 369] width 1207 height 349
click at [230, 284] on div "public static boolean isStudentAthlete ( double gpa , double mileTime ) { doubl…" at bounding box center [669, 369] width 1207 height 349
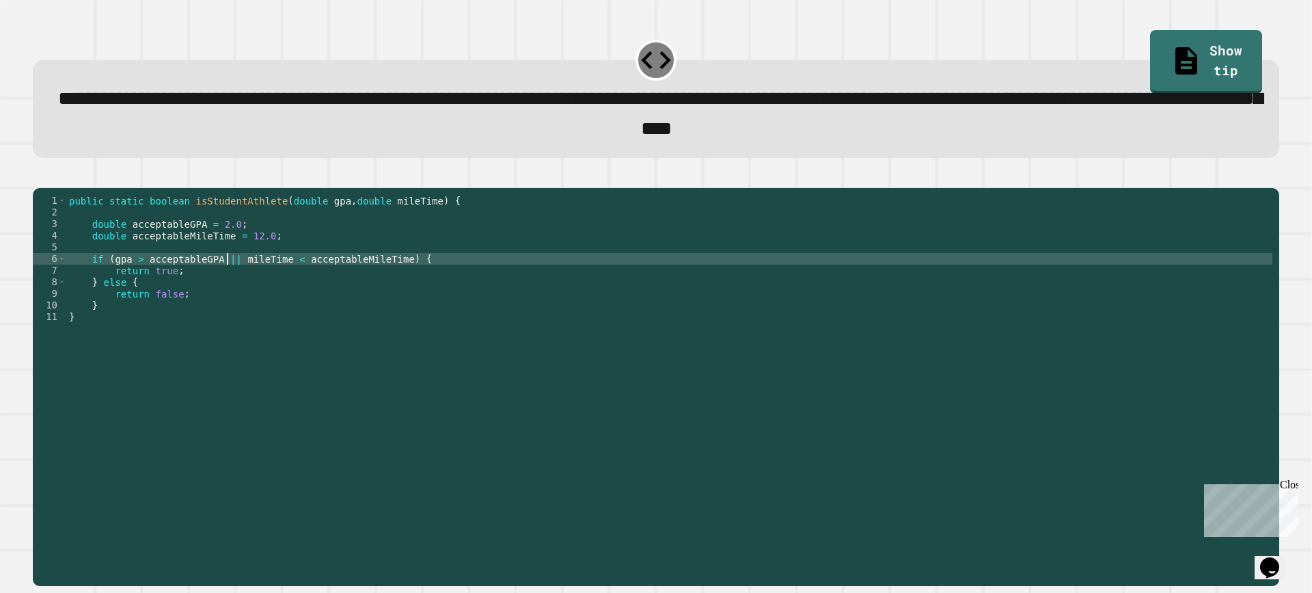
click at [228, 282] on div "public static boolean isStudentAthlete ( double gpa , double mileTime ) { doubl…" at bounding box center [669, 369] width 1207 height 349
type textarea "**********"
click at [40, 176] on icon "button" at bounding box center [40, 176] width 0 height 0
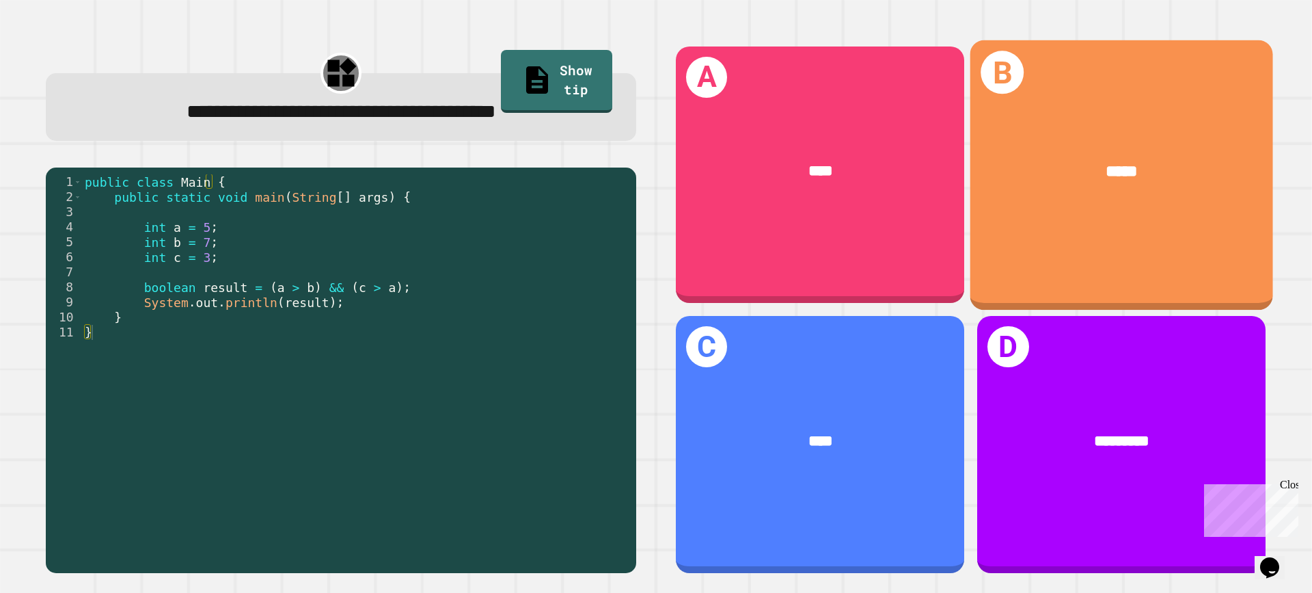
click at [1143, 186] on div "*****" at bounding box center [1122, 171] width 303 height 90
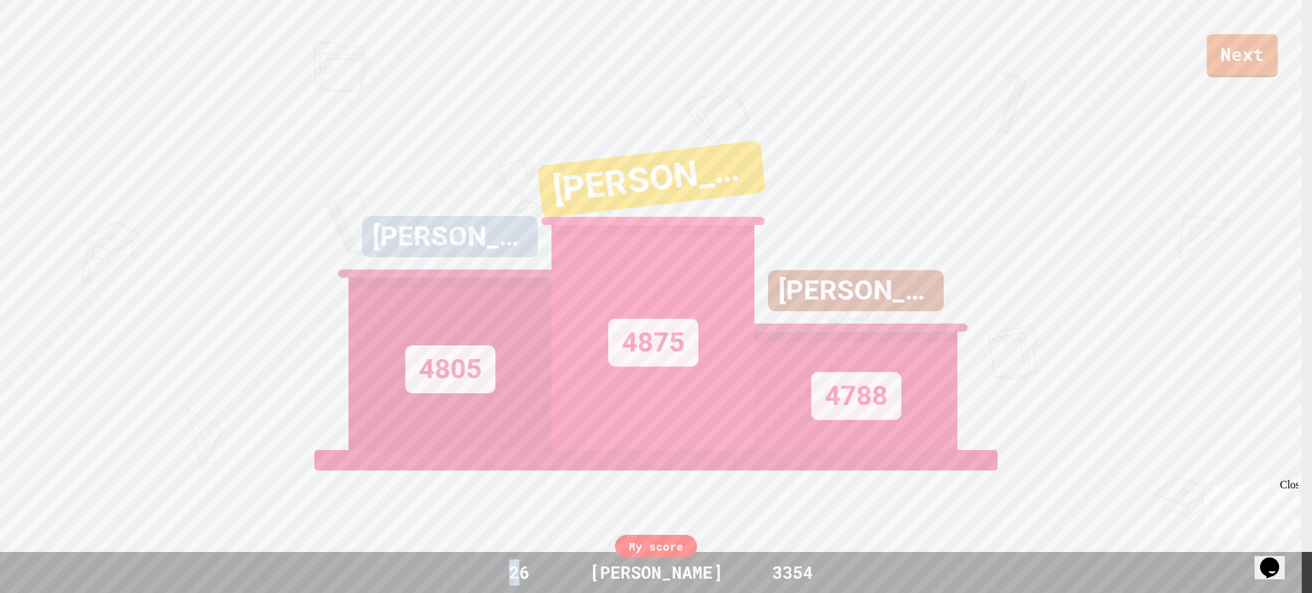
drag, startPoint x: 504, startPoint y: 584, endPoint x: 522, endPoint y: 578, distance: 18.8
click at [522, 578] on div "26" at bounding box center [519, 572] width 103 height 26
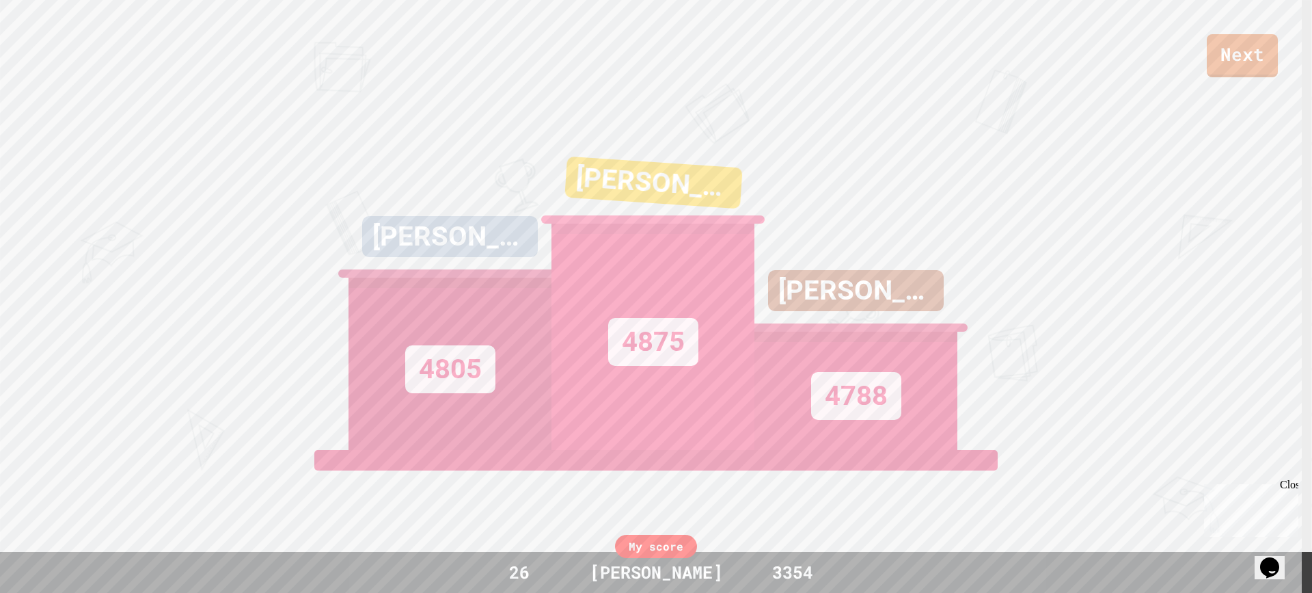
drag, startPoint x: 532, startPoint y: 571, endPoint x: 543, endPoint y: 571, distance: 10.9
click at [543, 571] on div "26" at bounding box center [519, 572] width 103 height 26
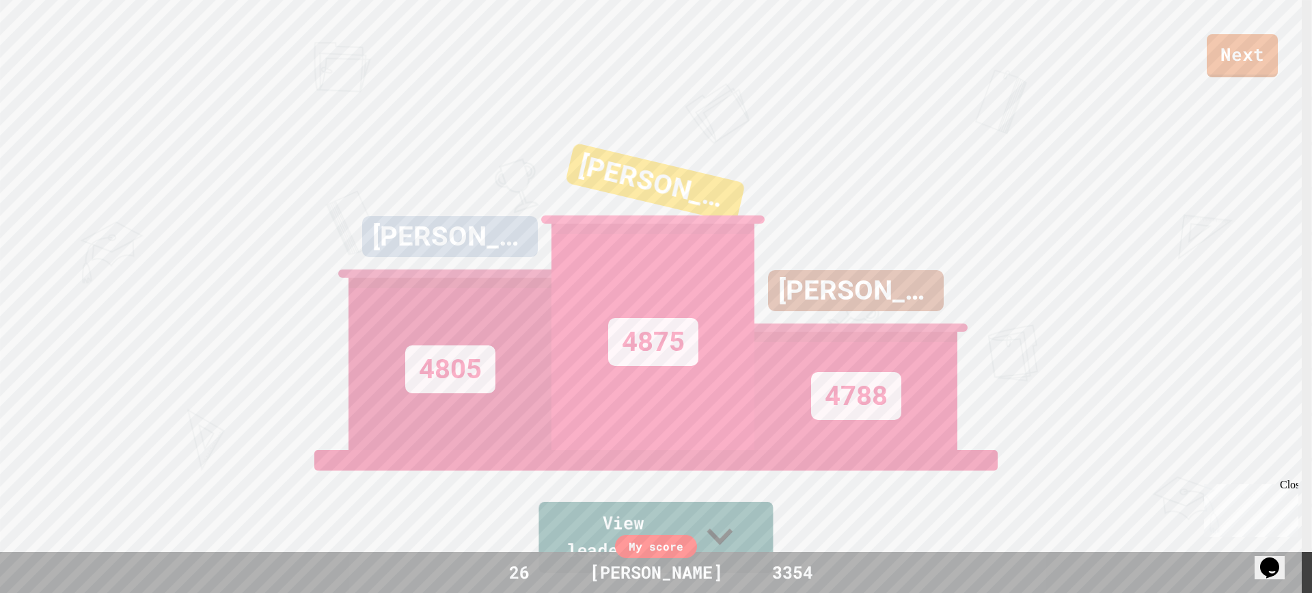
click at [751, 537] on link "View leaderboard" at bounding box center [656, 537] width 234 height 71
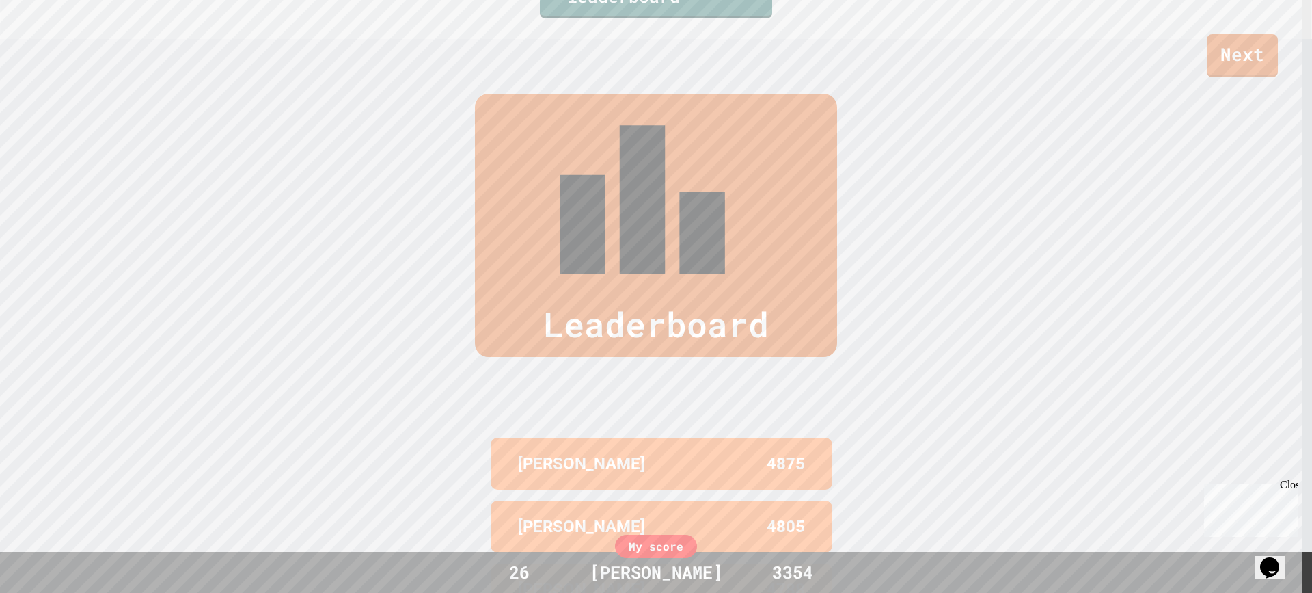
scroll to position [530, 0]
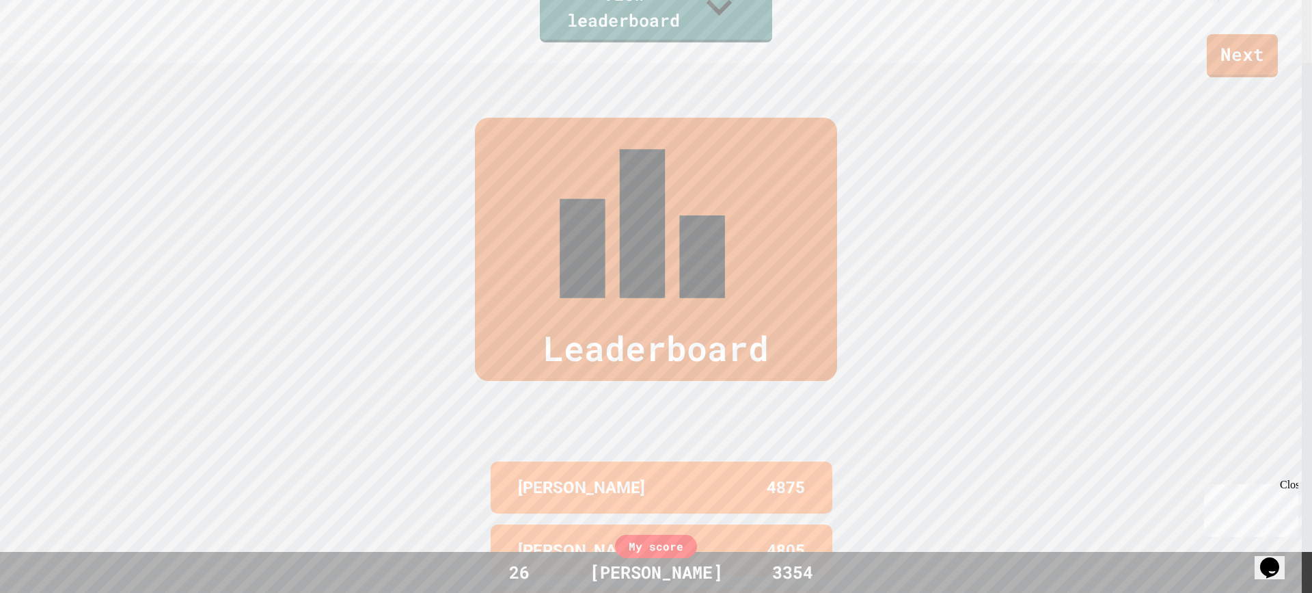
drag, startPoint x: 549, startPoint y: 290, endPoint x: 578, endPoint y: 298, distance: 30.5
click at [578, 461] on div "[PERSON_NAME] 4875" at bounding box center [662, 487] width 342 height 52
click at [597, 475] on div "[PERSON_NAME]" at bounding box center [590, 487] width 144 height 25
click at [556, 475] on p "[PERSON_NAME]" at bounding box center [581, 487] width 127 height 25
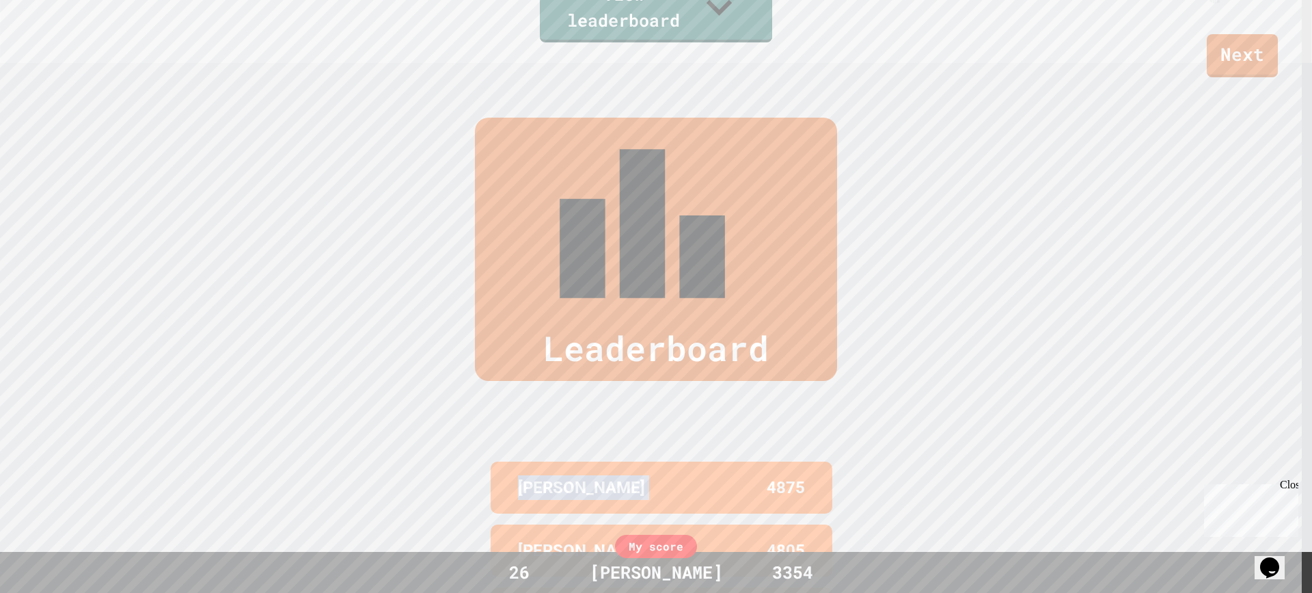
click at [555, 475] on p "[PERSON_NAME]" at bounding box center [581, 487] width 127 height 25
click at [563, 475] on div "[PERSON_NAME]" at bounding box center [590, 487] width 144 height 25
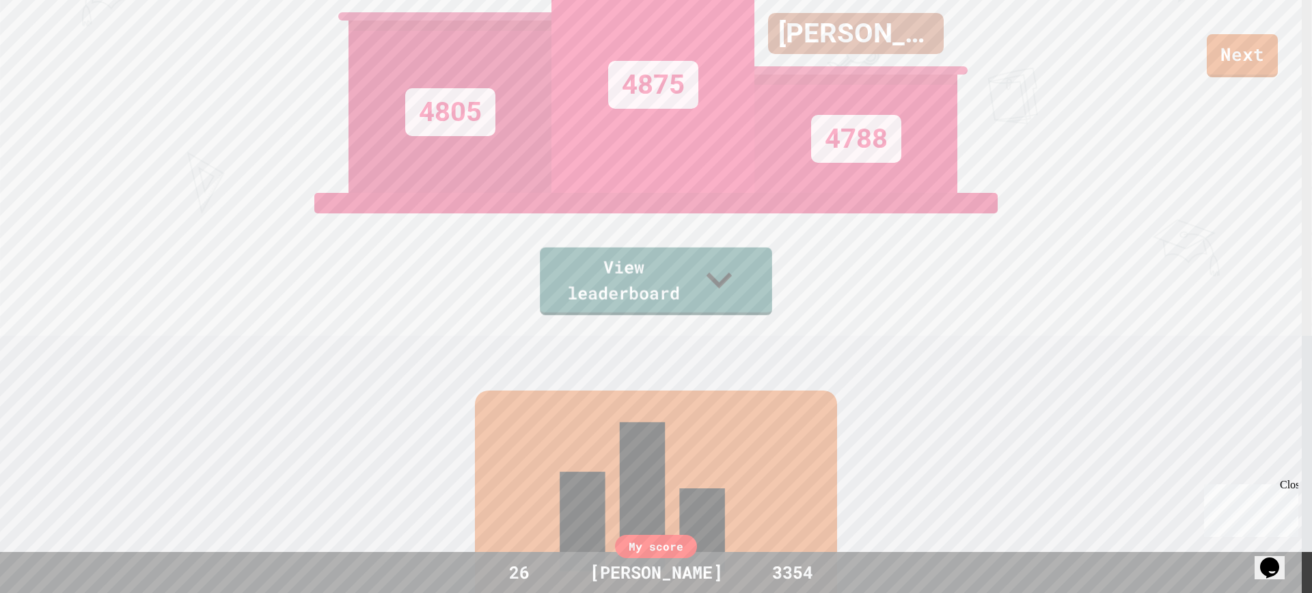
scroll to position [120, 0]
